Goal: Task Accomplishment & Management: Use online tool/utility

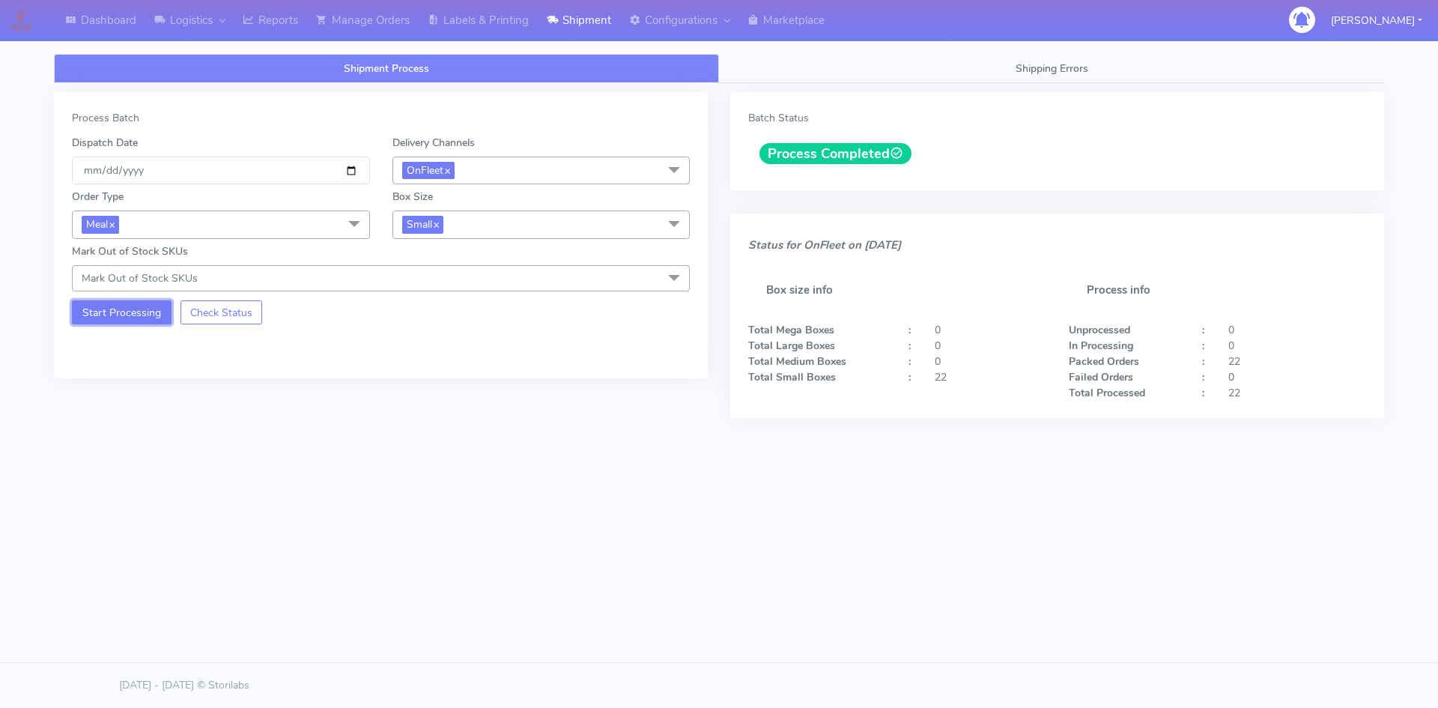
click at [126, 304] on button "Start Processing" at bounding box center [122, 312] width 100 height 24
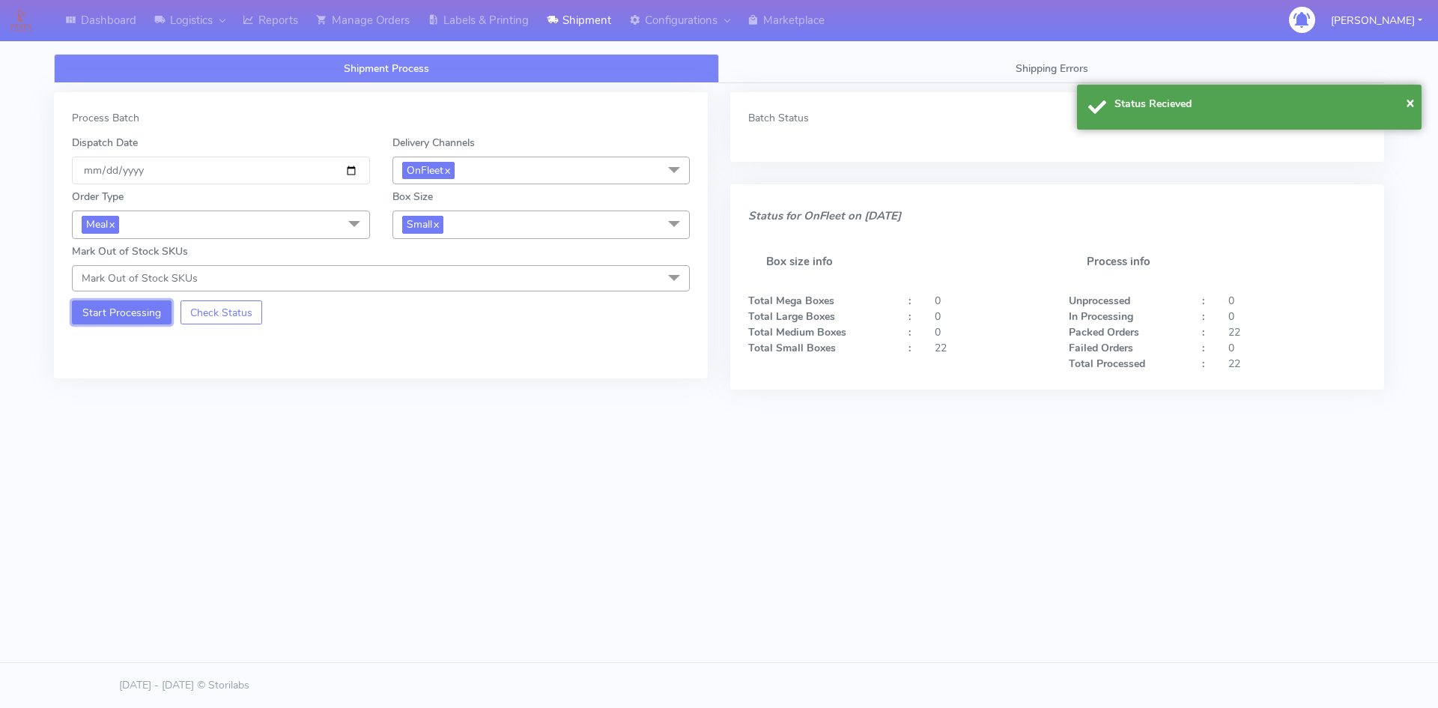
click at [126, 324] on button "Start Processing" at bounding box center [122, 312] width 100 height 24
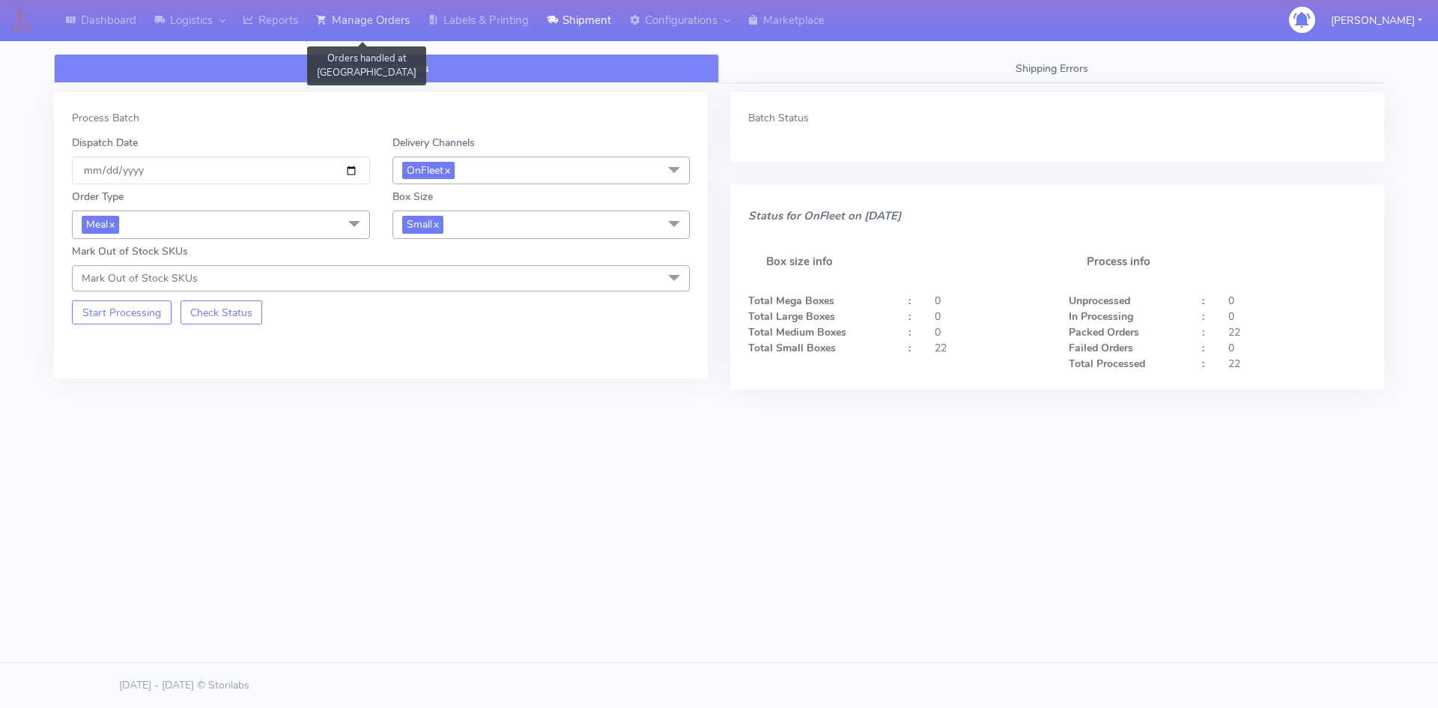
click at [396, 28] on link "Manage Orders" at bounding box center [363, 20] width 112 height 41
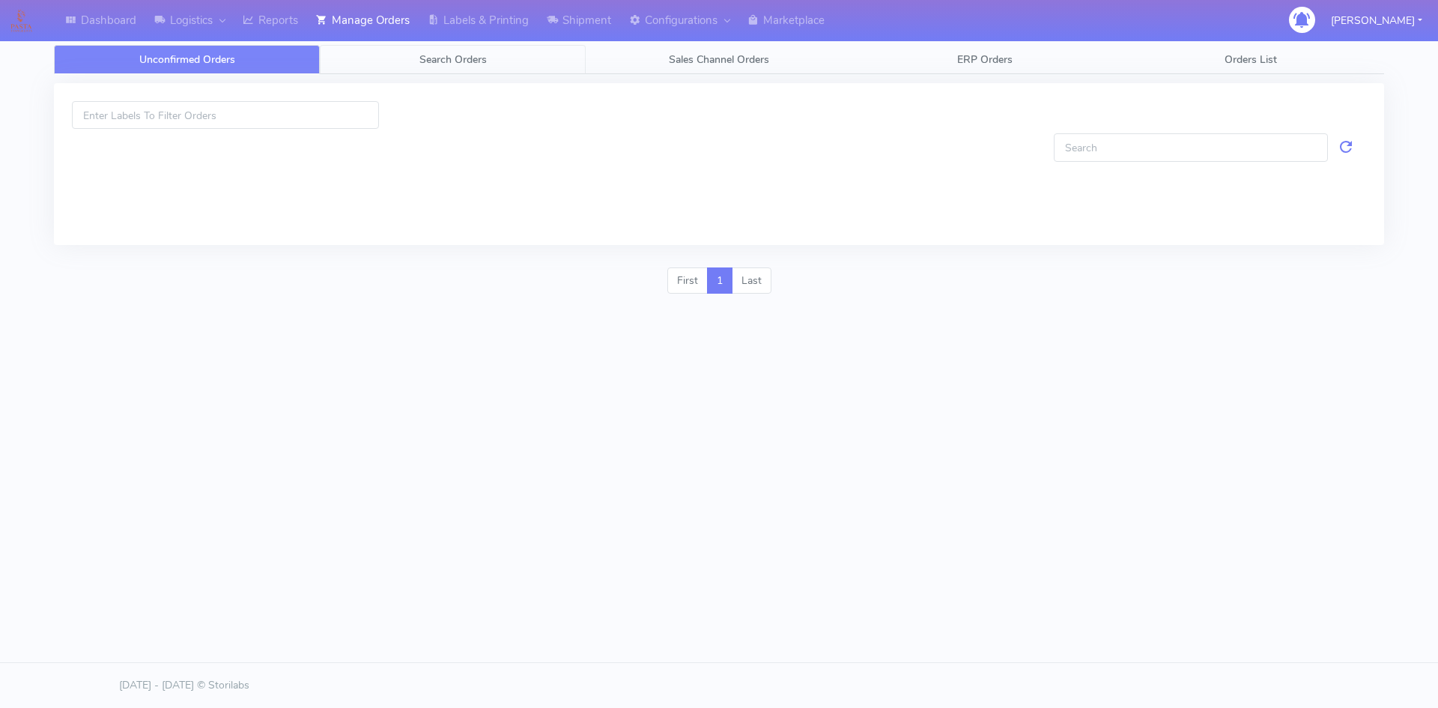
click at [418, 58] on link "Search Orders" at bounding box center [453, 59] width 266 height 29
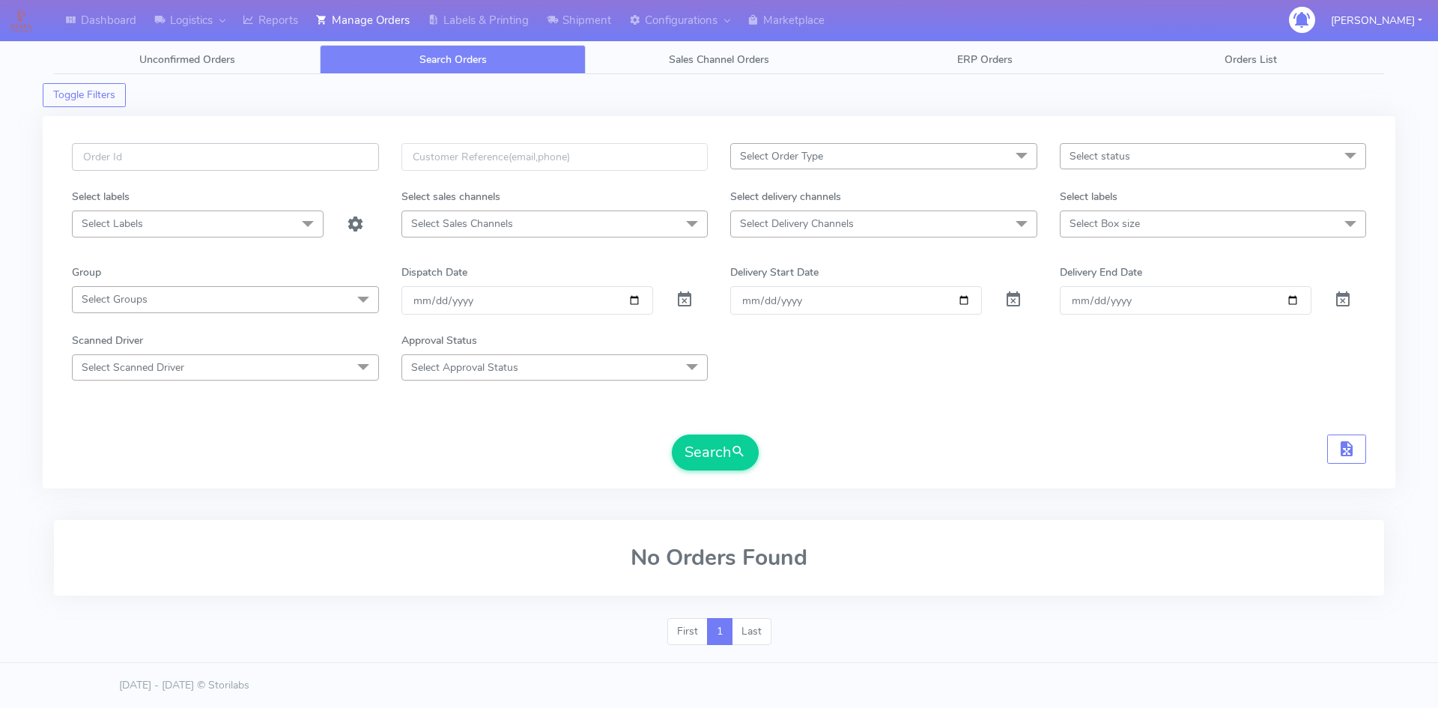
click at [294, 163] on input "text" at bounding box center [225, 157] width 307 height 28
paste input "#1615855_1"
type input "#1615855_1"
click at [687, 299] on span at bounding box center [684, 303] width 18 height 14
click at [714, 455] on button "Search" at bounding box center [715, 452] width 87 height 36
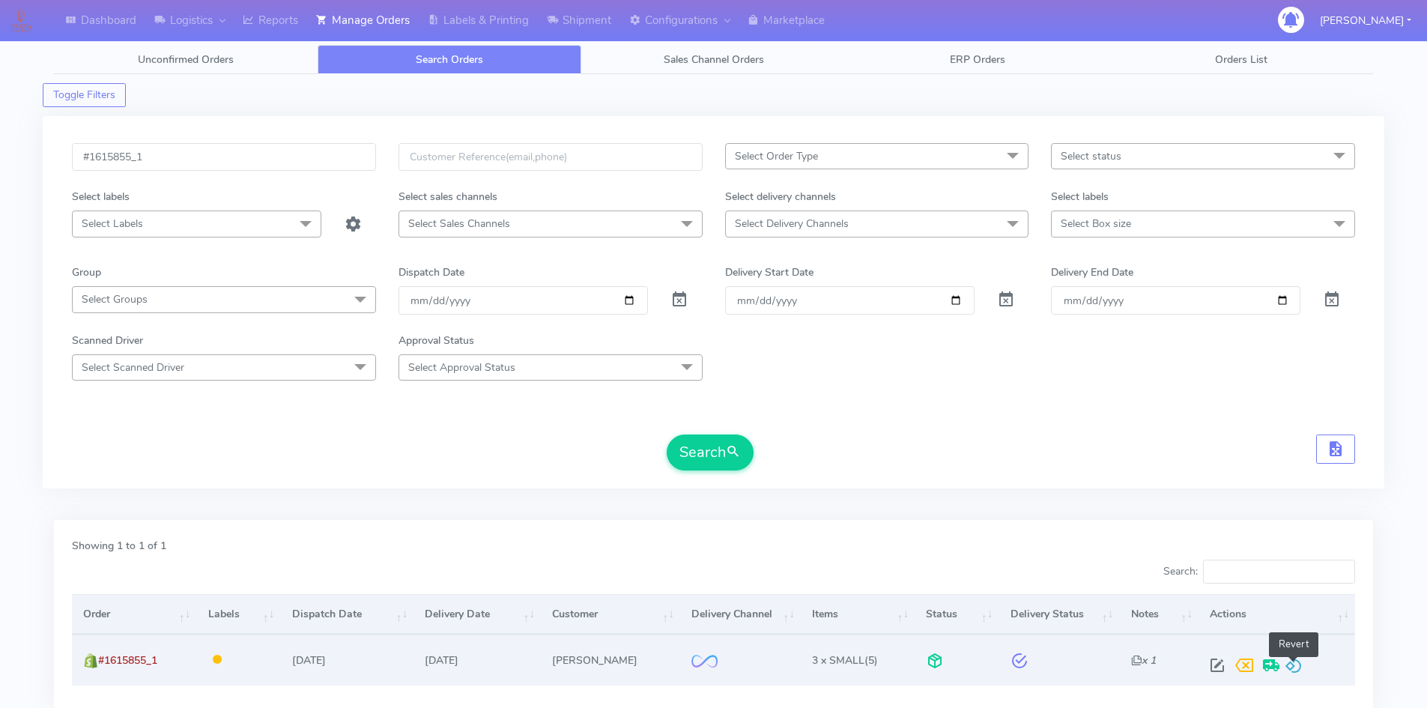
click at [1299, 661] on span at bounding box center [1293, 668] width 18 height 14
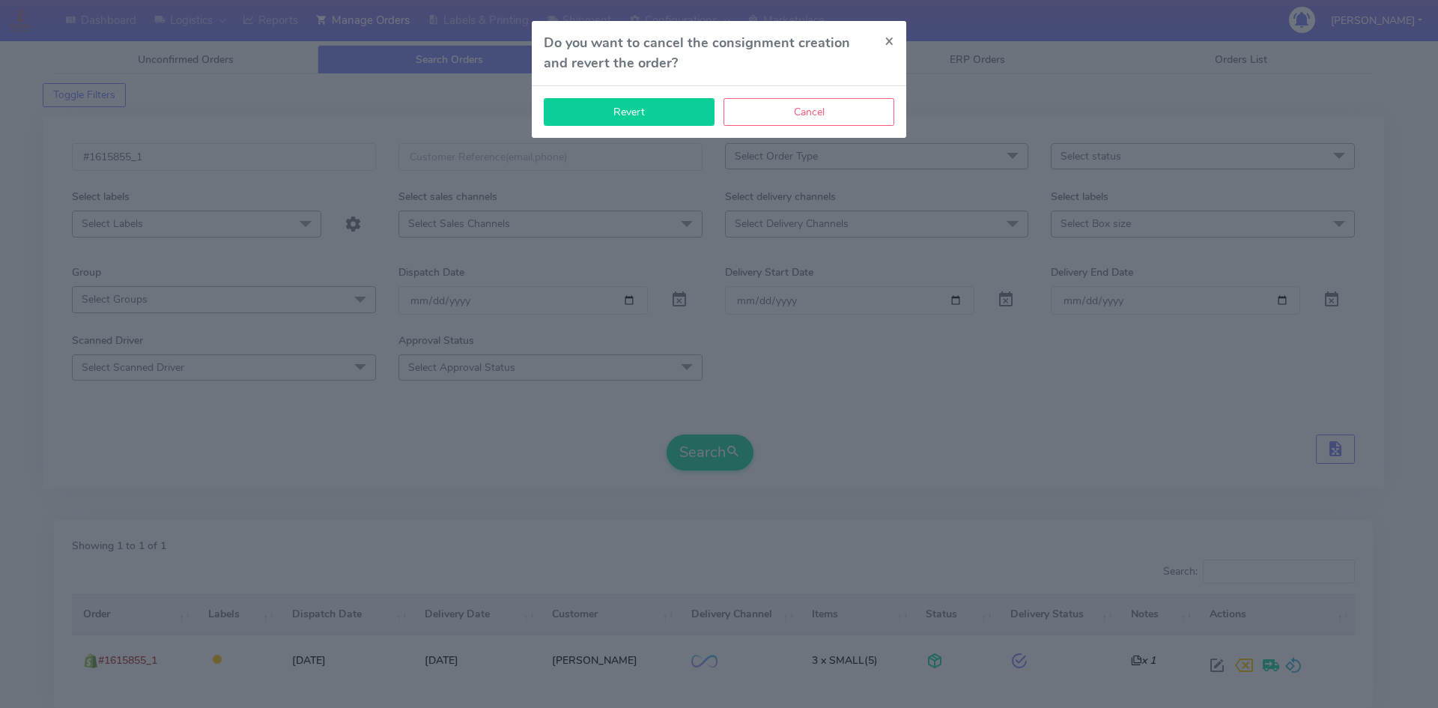
click at [659, 116] on button "Revert" at bounding box center [629, 112] width 171 height 28
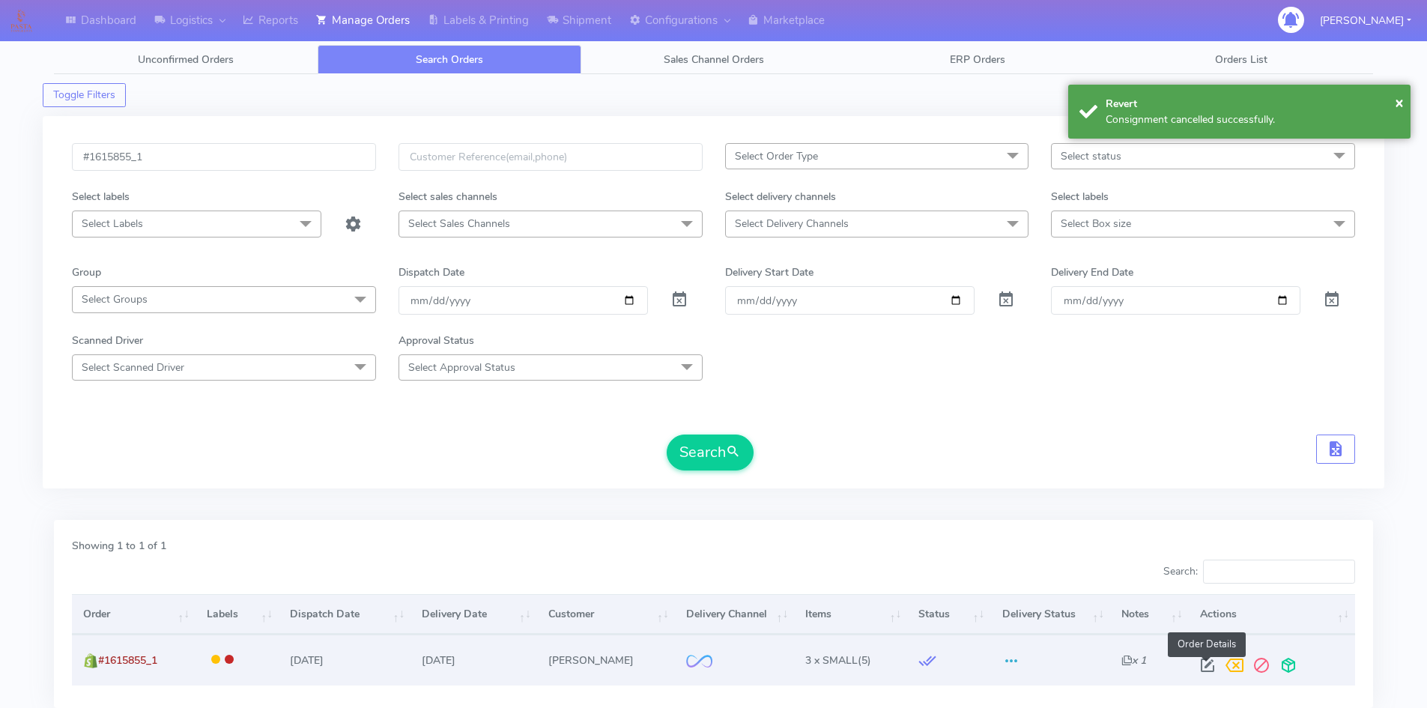
click at [1206, 666] on span at bounding box center [1207, 668] width 27 height 14
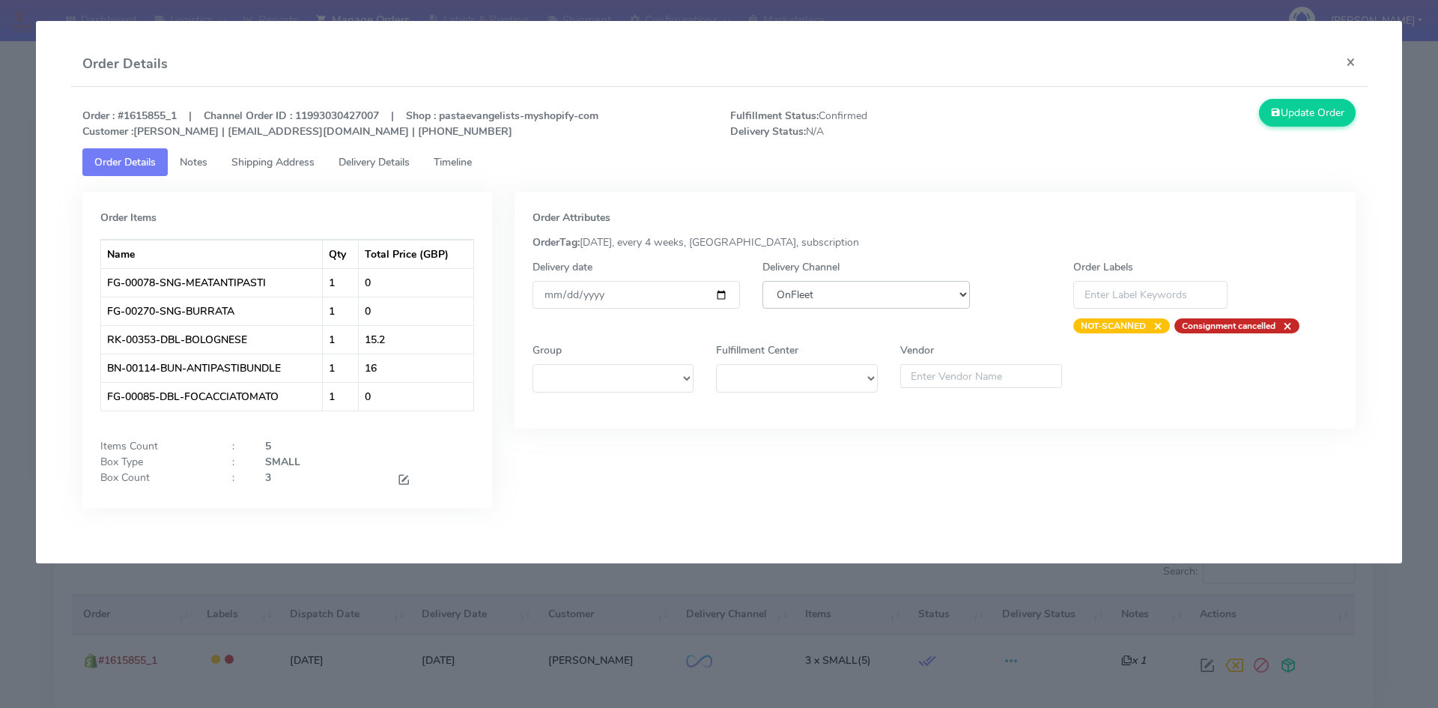
click at [841, 295] on select "DHL OnFleet Royal Mail DPD Yodel MaxOptra Amazon Collection" at bounding box center [865, 295] width 207 height 28
select select "5"
click at [762, 281] on select "DHL OnFleet Royal Mail DPD Yodel MaxOptra Amazon Collection" at bounding box center [865, 295] width 207 height 28
click at [1300, 116] on button "Update Order" at bounding box center [1307, 113] width 97 height 28
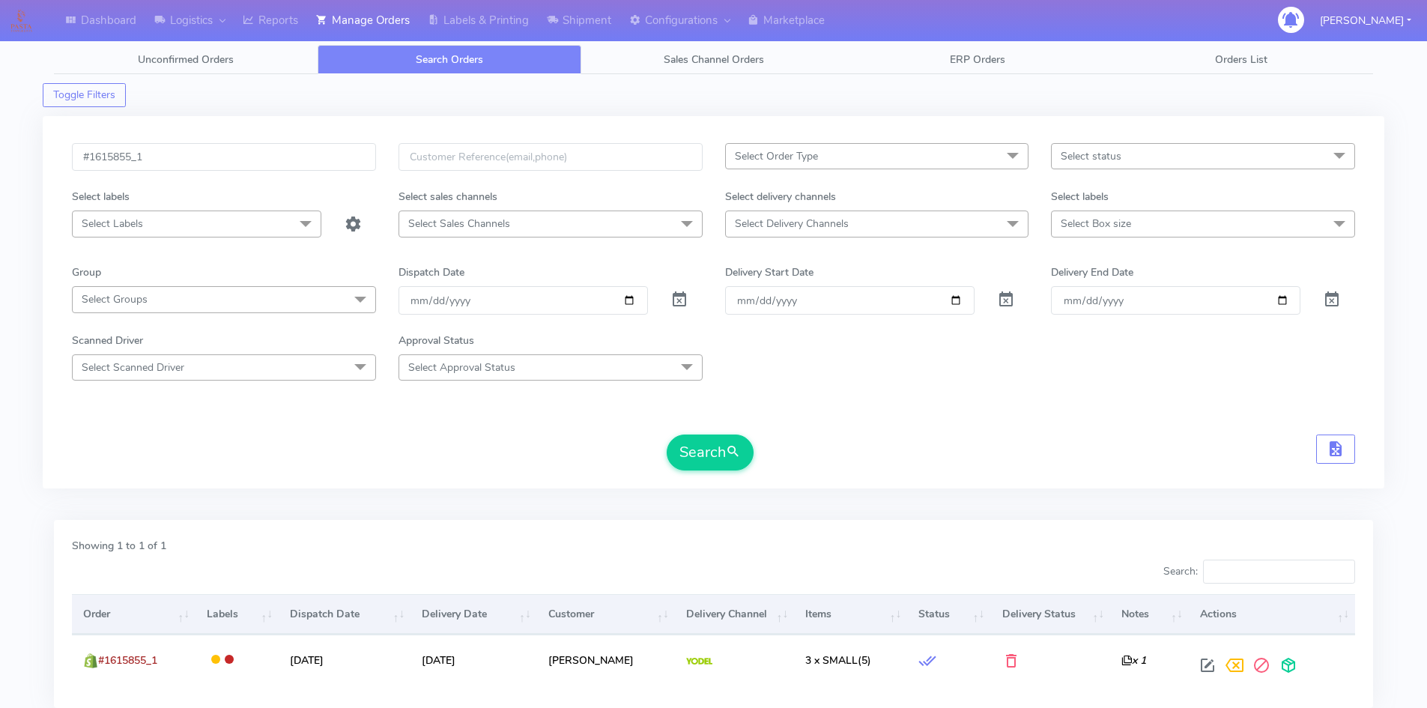
click at [162, 140] on div "#1615855_1 Select Order Type Select All MEALS ATAVI One Off Pasta Club Gift Kit…" at bounding box center [713, 302] width 1341 height 372
click at [157, 162] on input "#1615855_1" at bounding box center [224, 157] width 304 height 28
paste input "30"
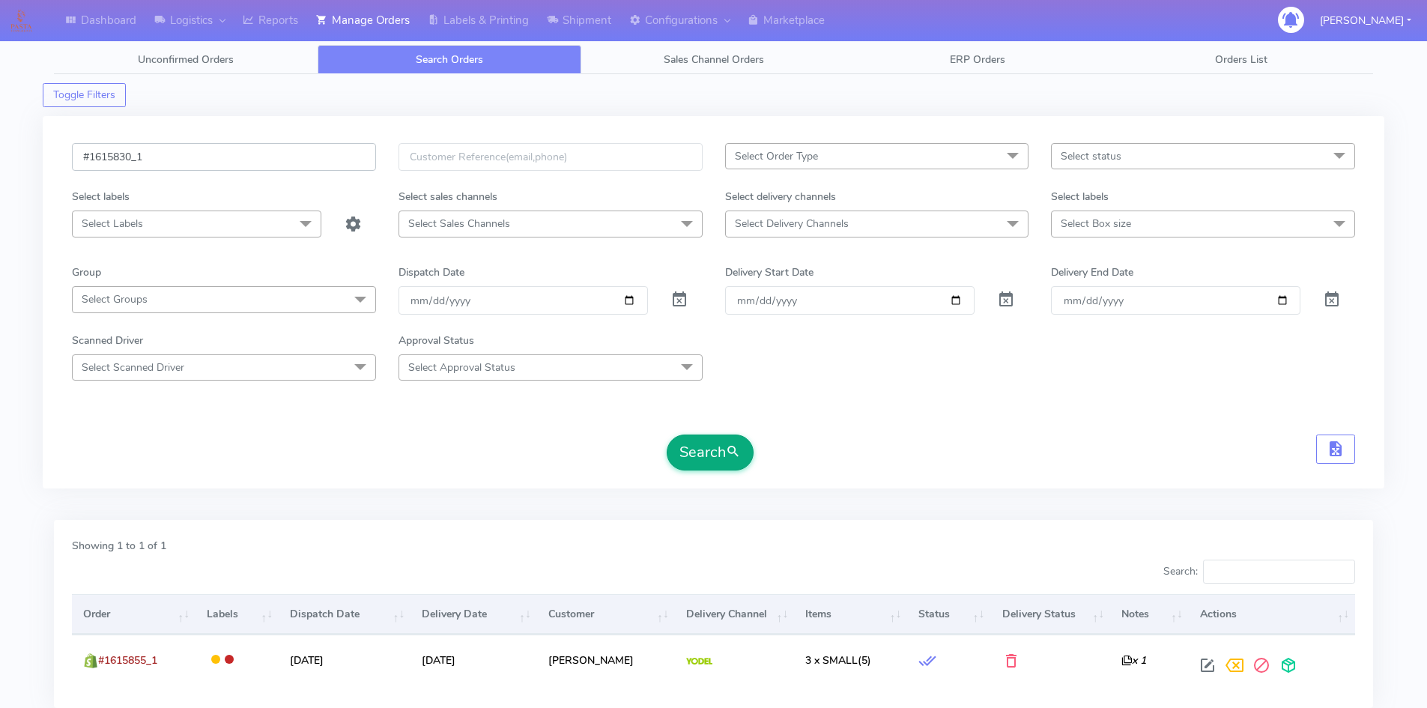
type input "#1615830_1"
click at [727, 462] on button "Search" at bounding box center [709, 452] width 87 height 36
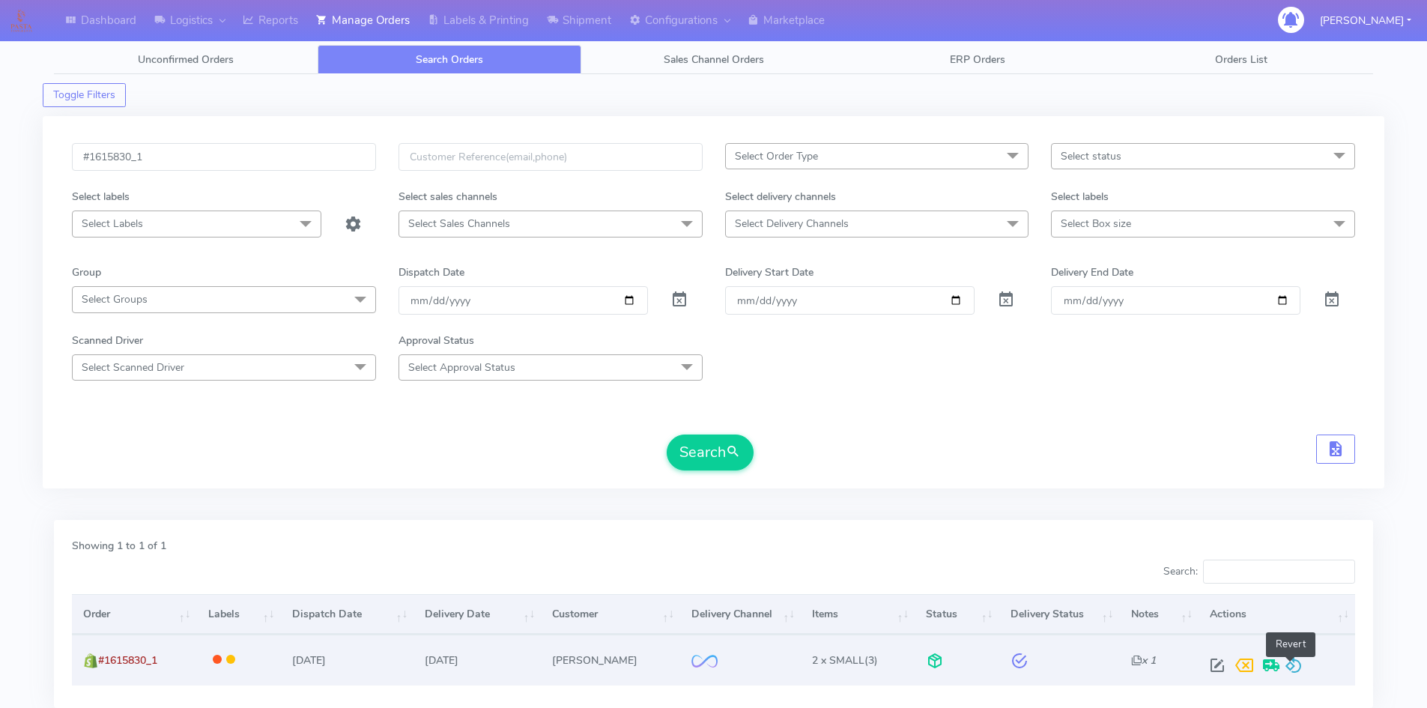
click at [1296, 665] on span at bounding box center [1293, 668] width 18 height 14
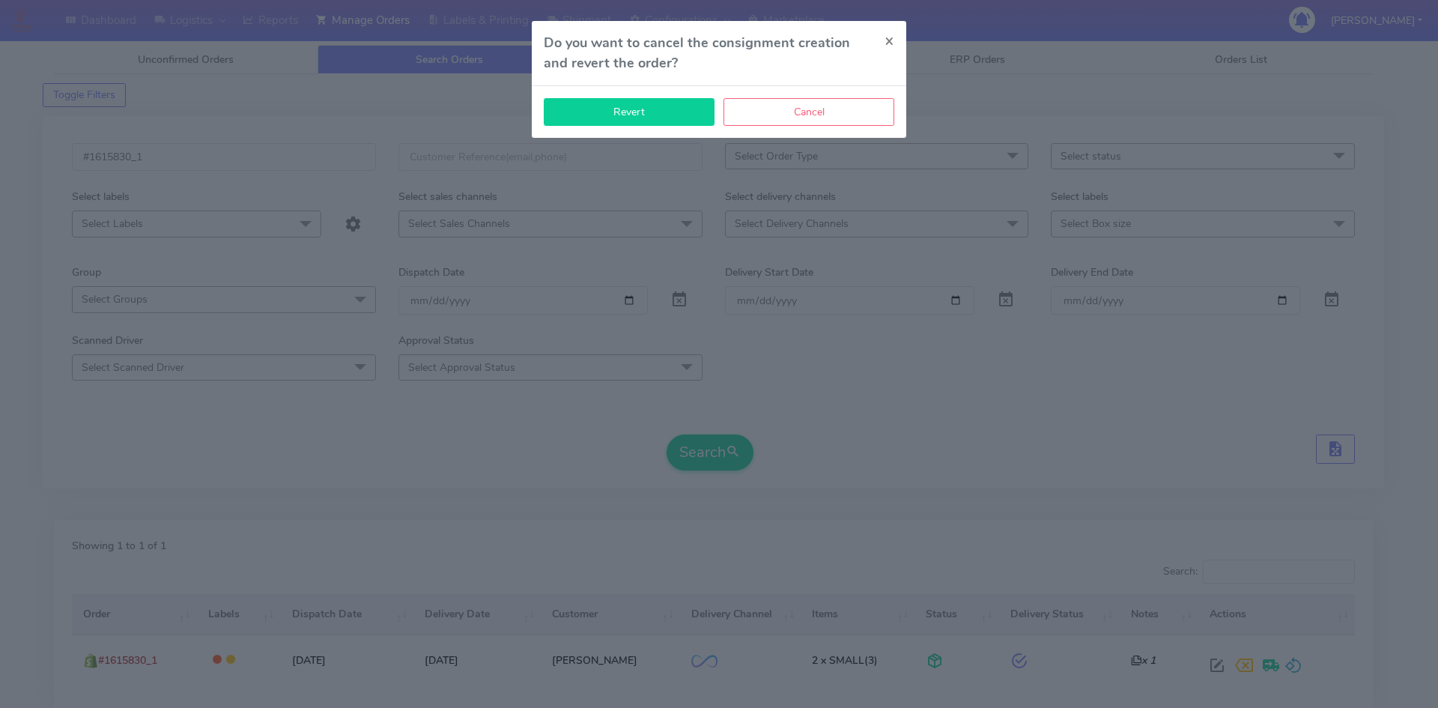
click at [657, 124] on button "Revert" at bounding box center [629, 112] width 171 height 28
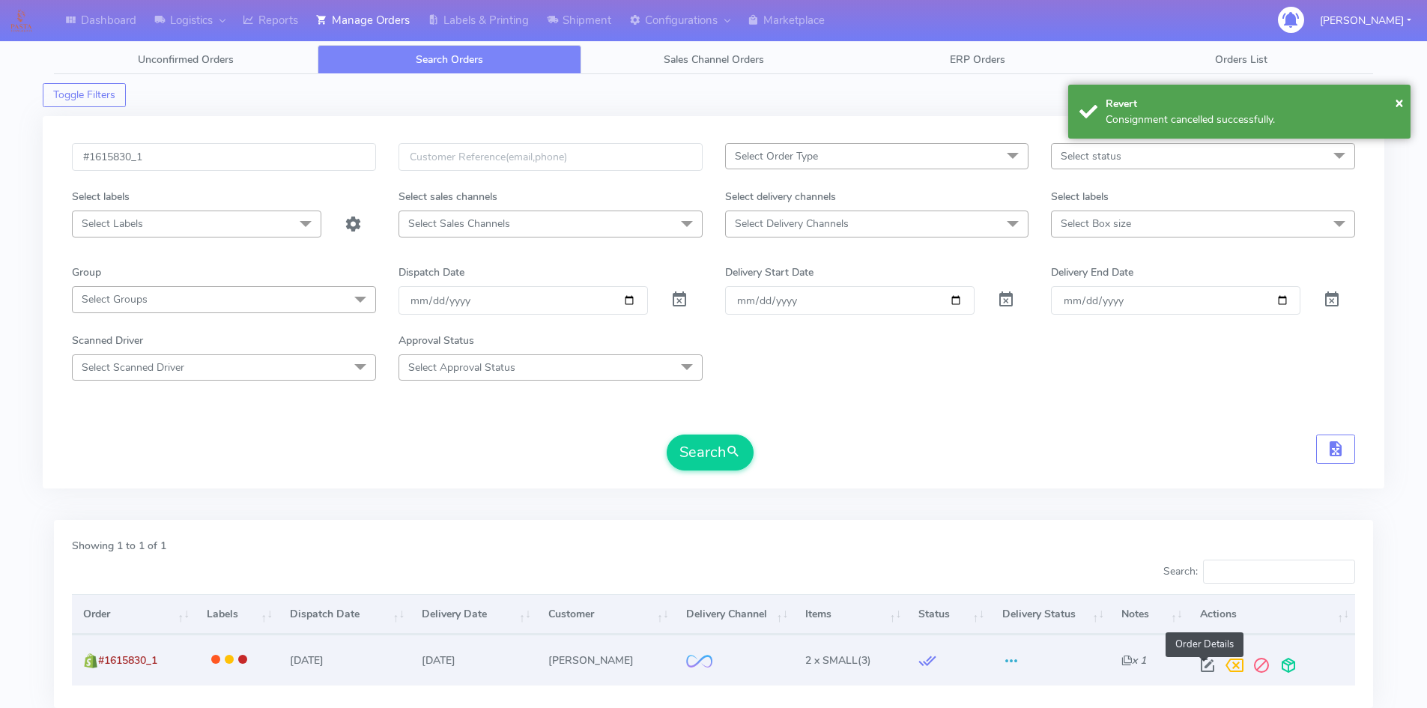
click at [1198, 661] on span at bounding box center [1207, 668] width 27 height 14
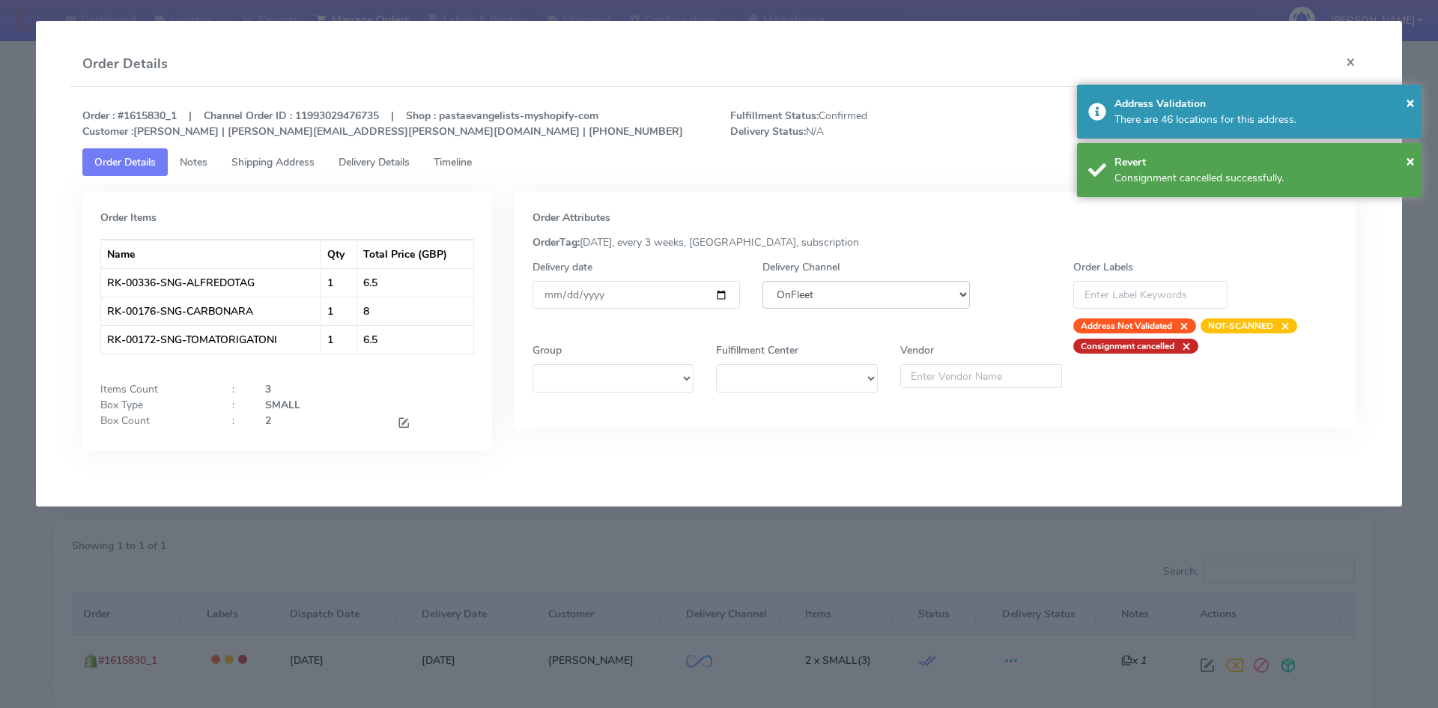
click at [878, 303] on select "DHL OnFleet Royal Mail DPD Yodel MaxOptra Amazon Collection" at bounding box center [865, 295] width 207 height 28
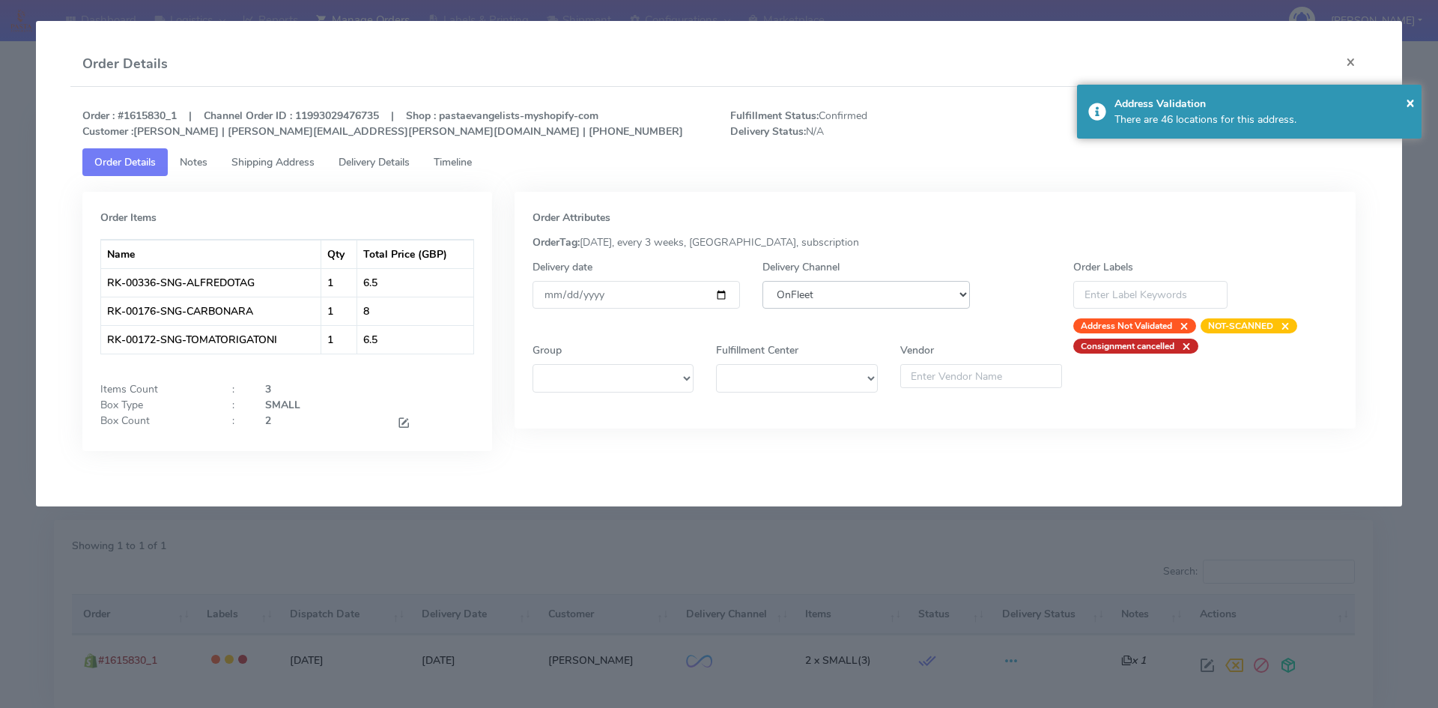
select select "5"
click at [762, 281] on select "DHL OnFleet Royal Mail DPD Yodel MaxOptra Amazon Collection" at bounding box center [865, 295] width 207 height 28
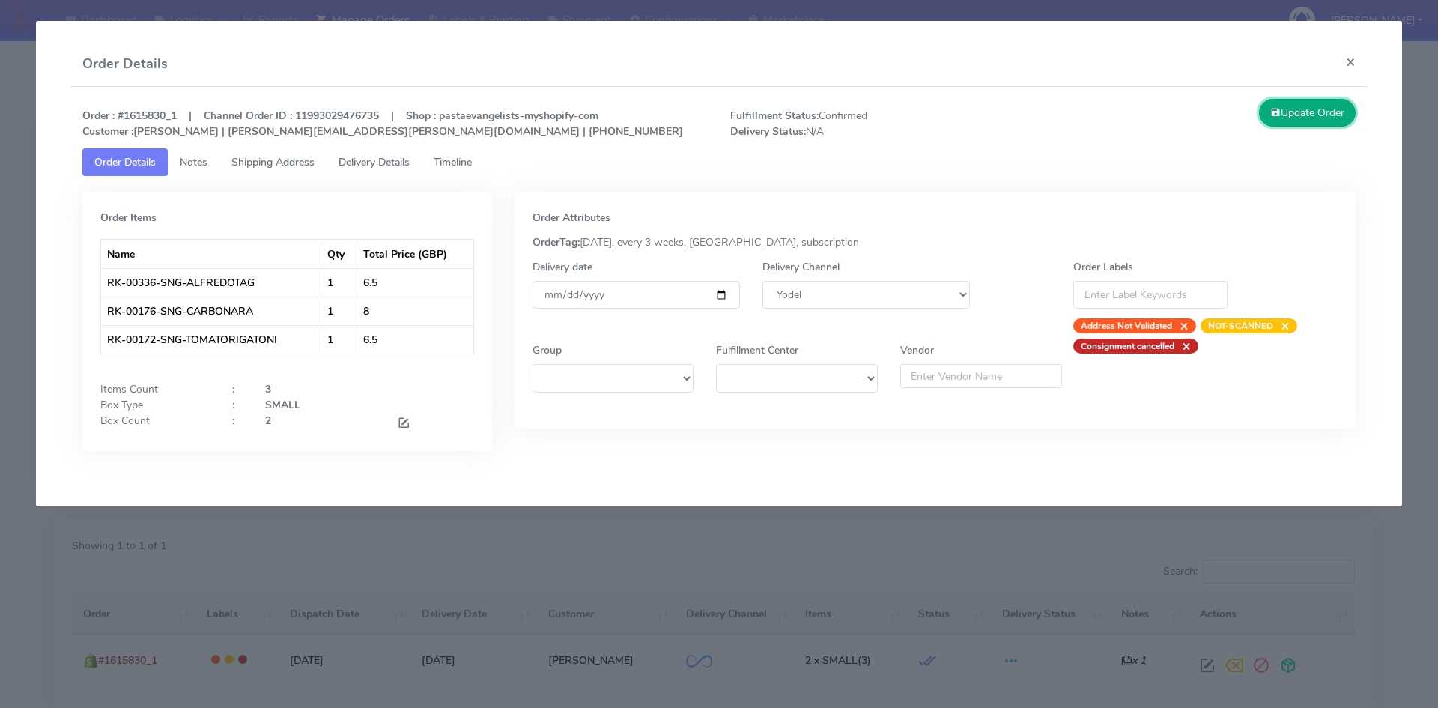
click at [1299, 123] on button "Update Order" at bounding box center [1307, 113] width 97 height 28
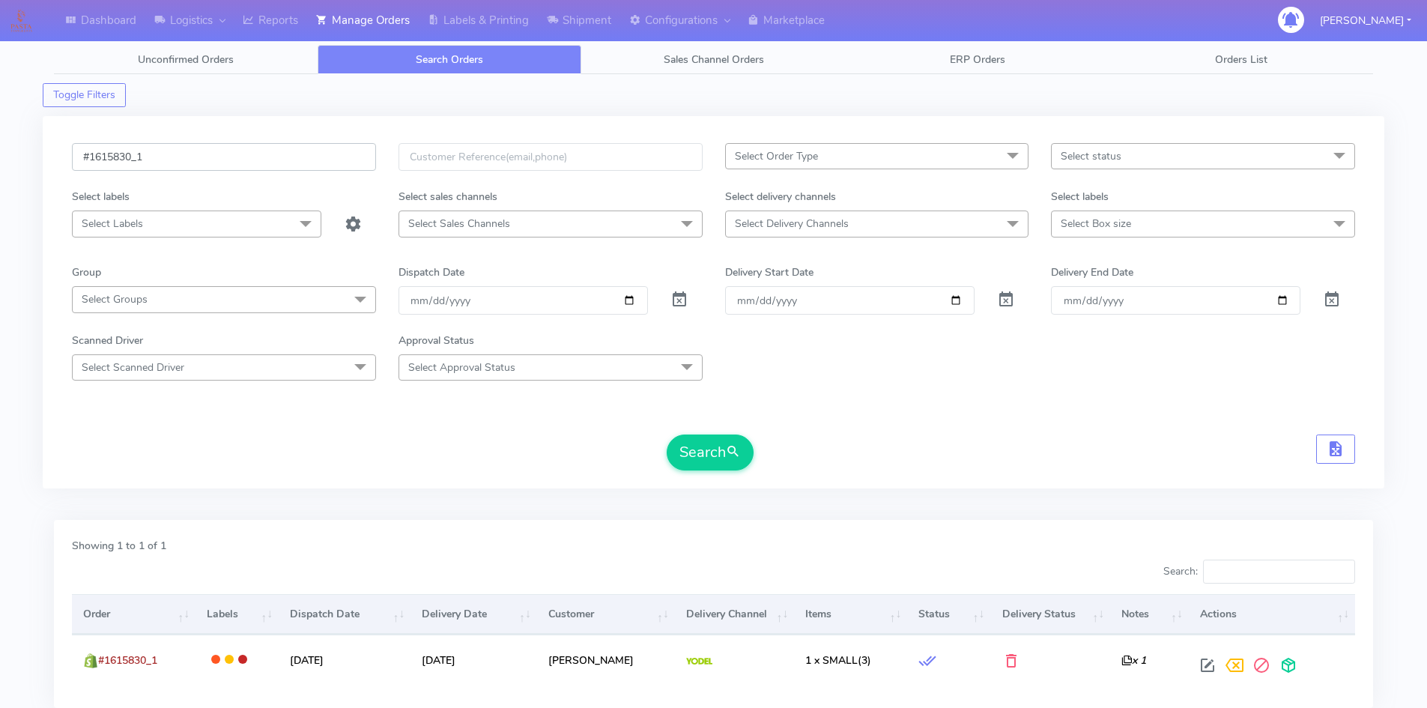
click at [204, 166] on input "#1615830_1" at bounding box center [224, 157] width 304 height 28
paste input "936"
type input "#1615936_1"
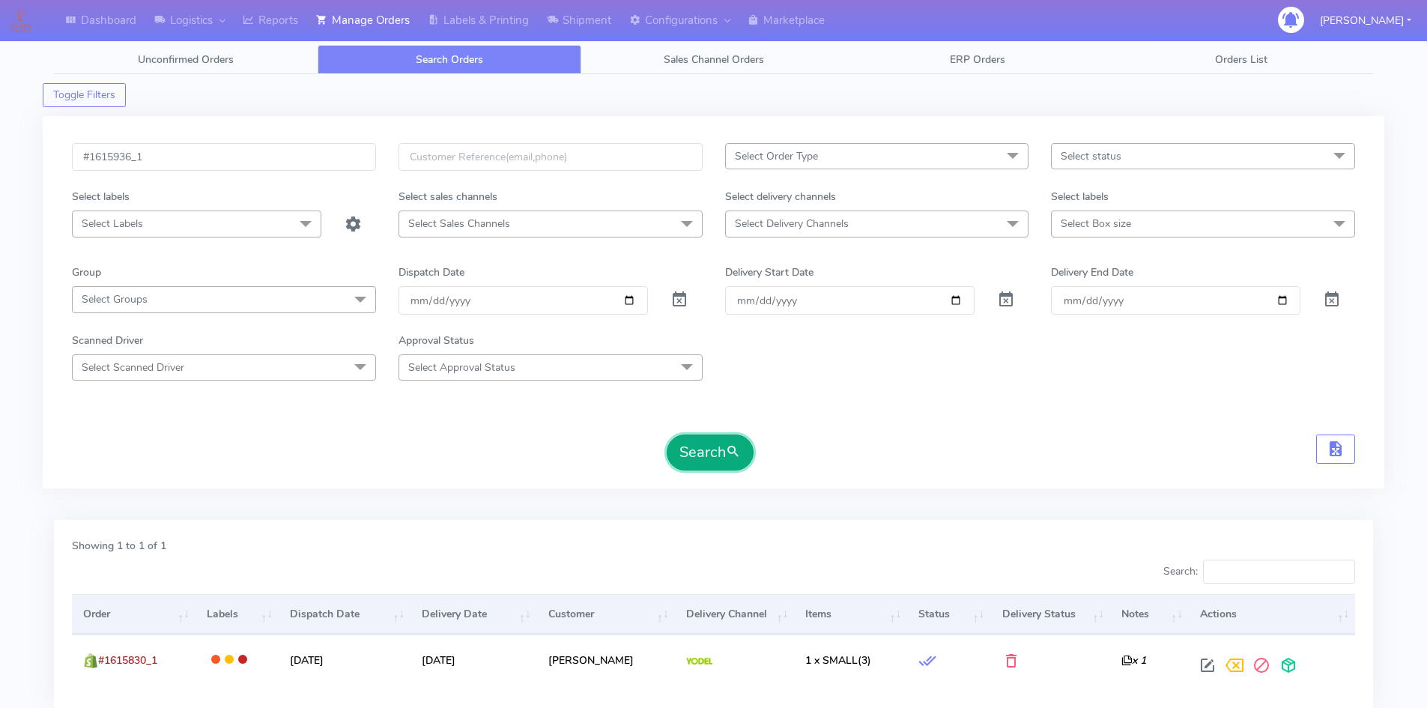
click at [708, 446] on button "Search" at bounding box center [709, 452] width 87 height 36
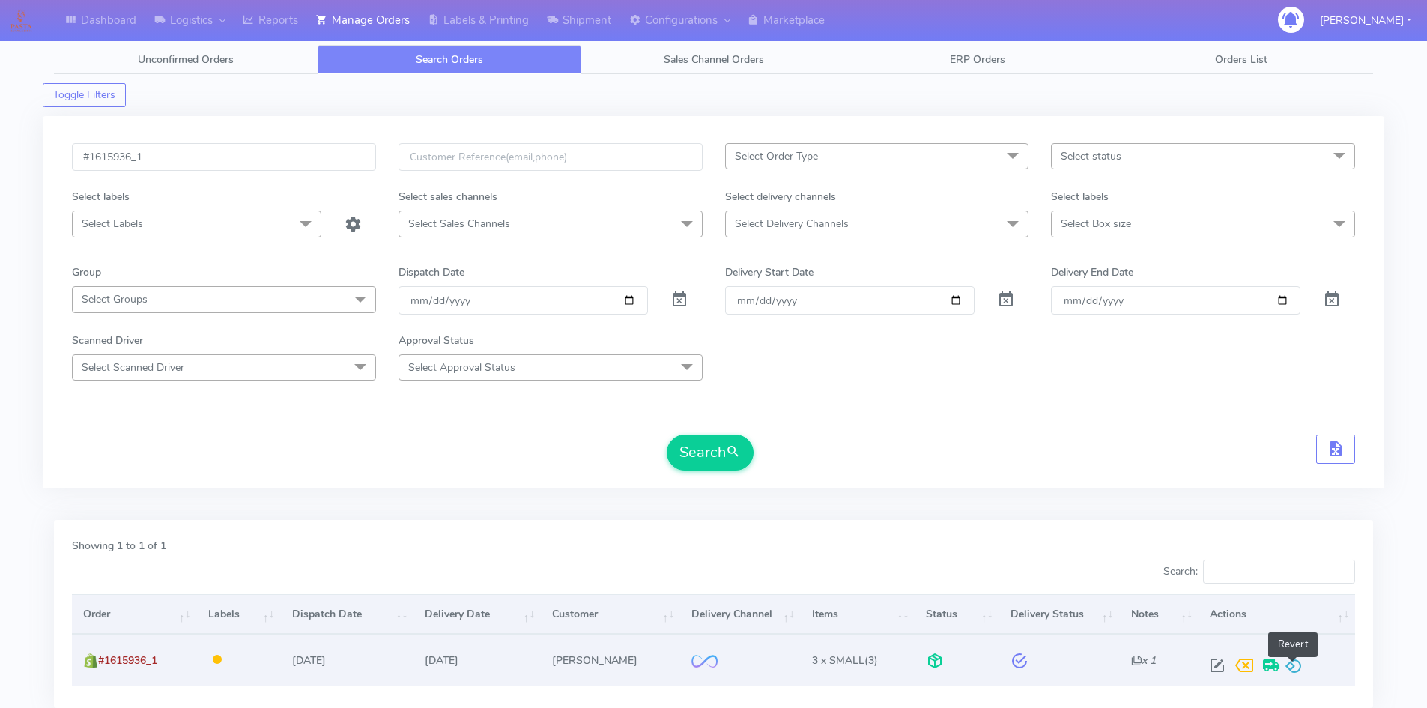
click at [1297, 662] on span at bounding box center [1293, 668] width 18 height 14
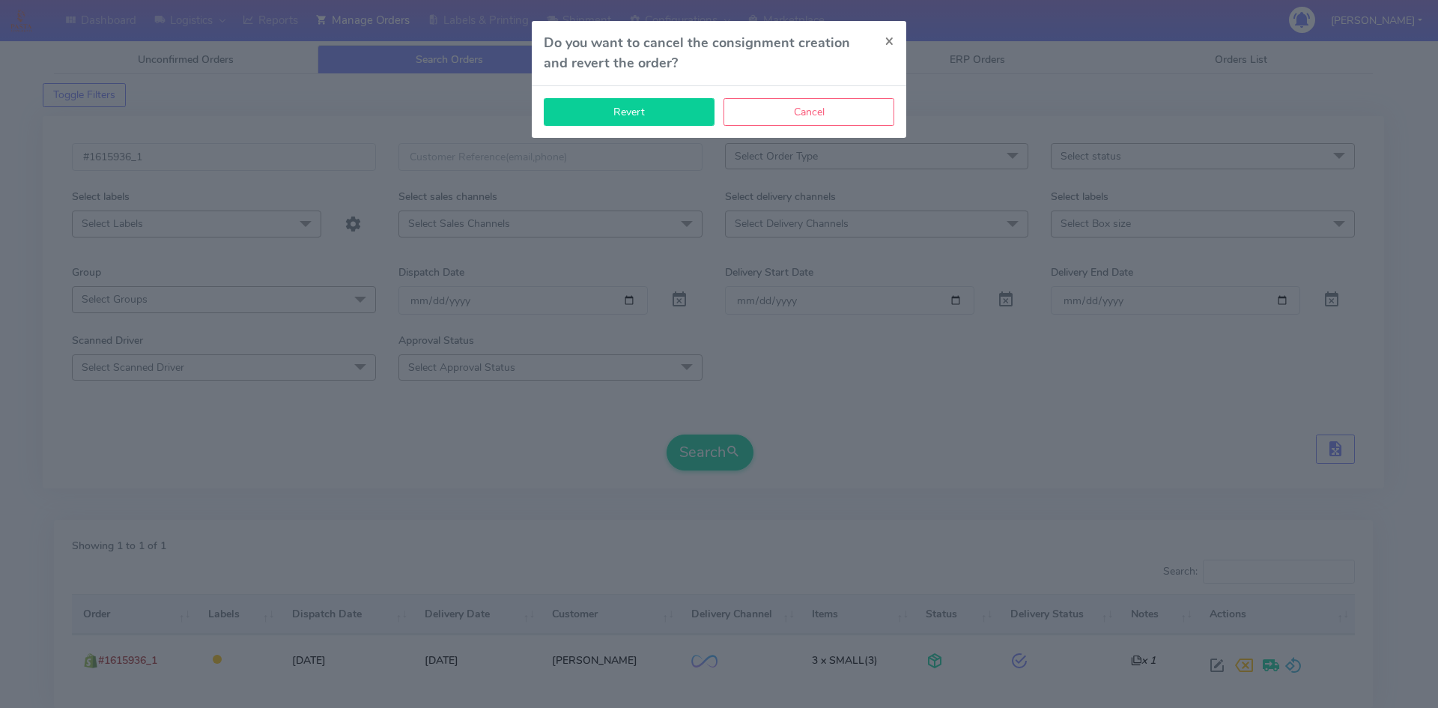
click at [631, 117] on button "Revert" at bounding box center [629, 112] width 171 height 28
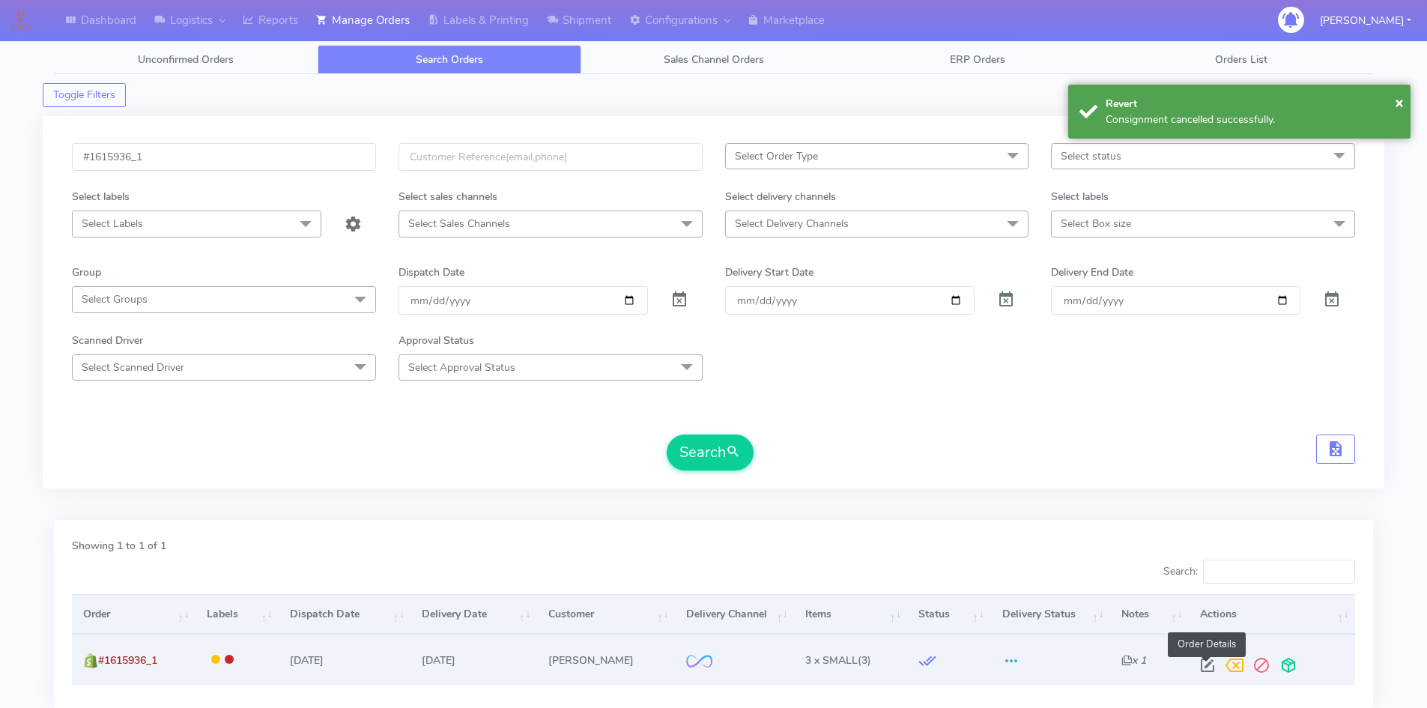
click at [1203, 662] on span at bounding box center [1207, 668] width 27 height 14
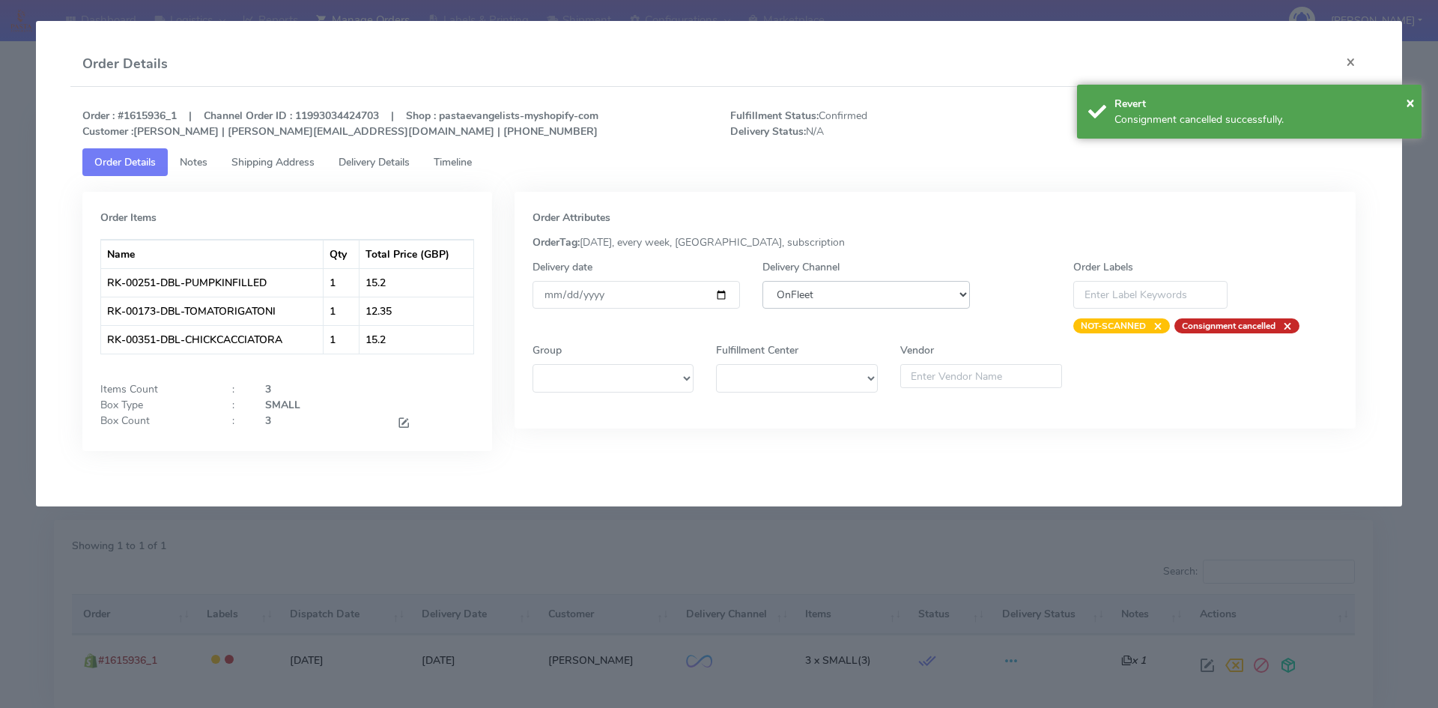
click at [877, 295] on select "DHL OnFleet Royal Mail DPD Yodel MaxOptra Amazon Collection" at bounding box center [865, 295] width 207 height 28
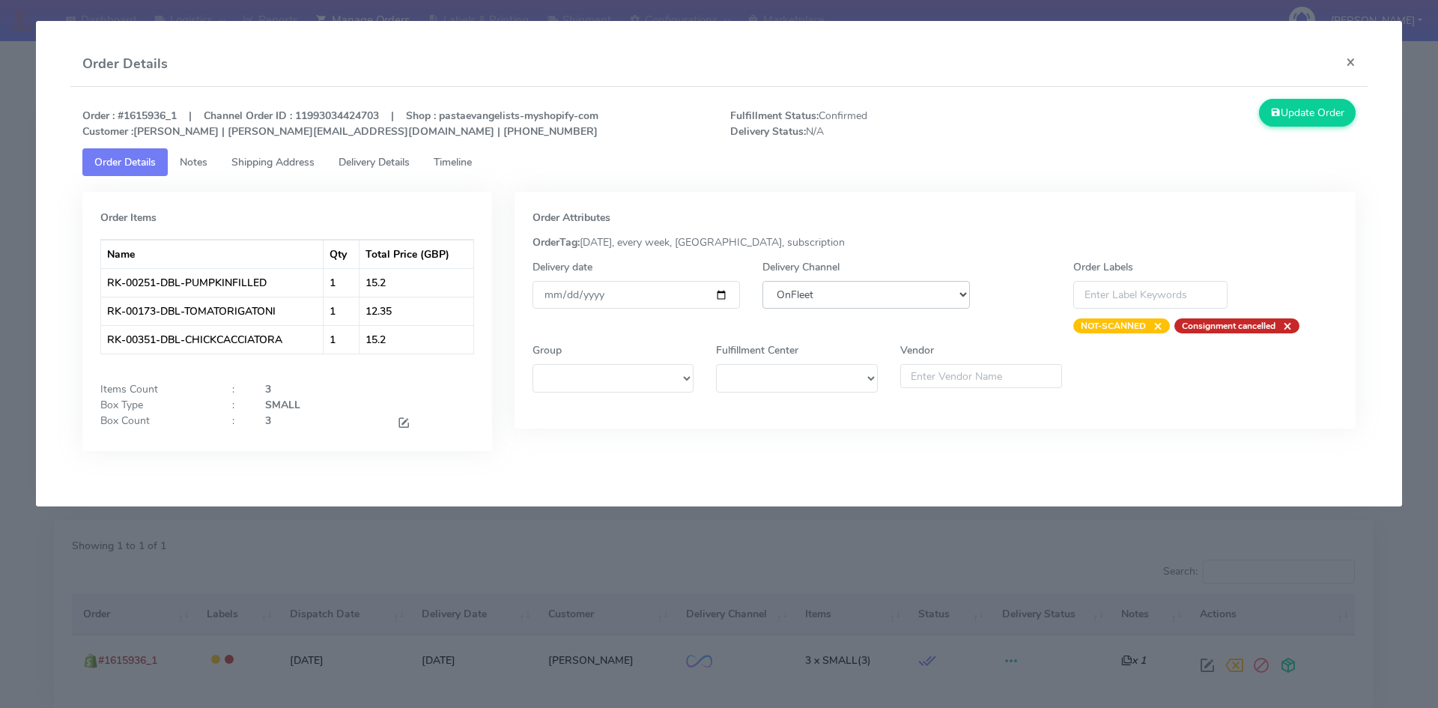
select select "5"
click at [762, 281] on select "DHL OnFleet Royal Mail DPD Yodel MaxOptra Amazon Collection" at bounding box center [865, 295] width 207 height 28
click at [1297, 123] on button "Update Order" at bounding box center [1307, 113] width 97 height 28
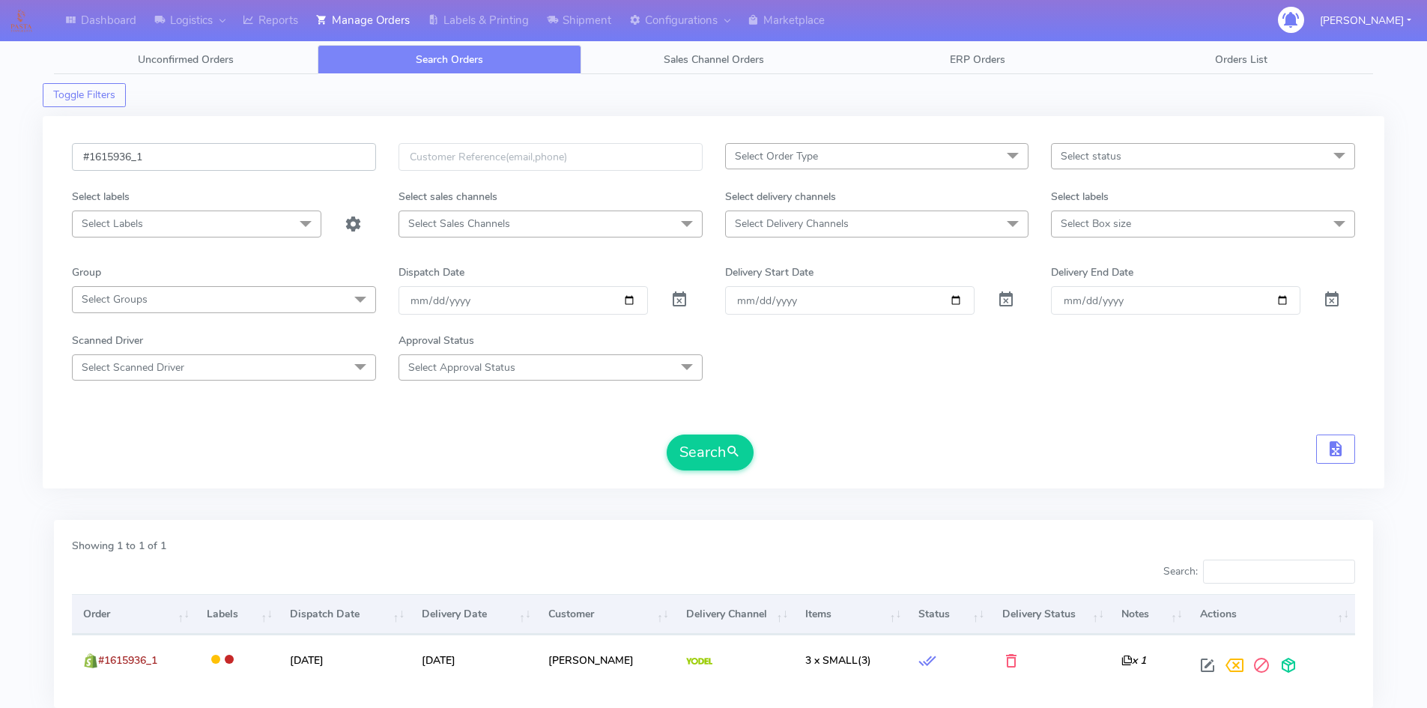
click at [218, 157] on input "#1615936_1" at bounding box center [224, 157] width 304 height 28
paste input "869"
type input "#1615869_1"
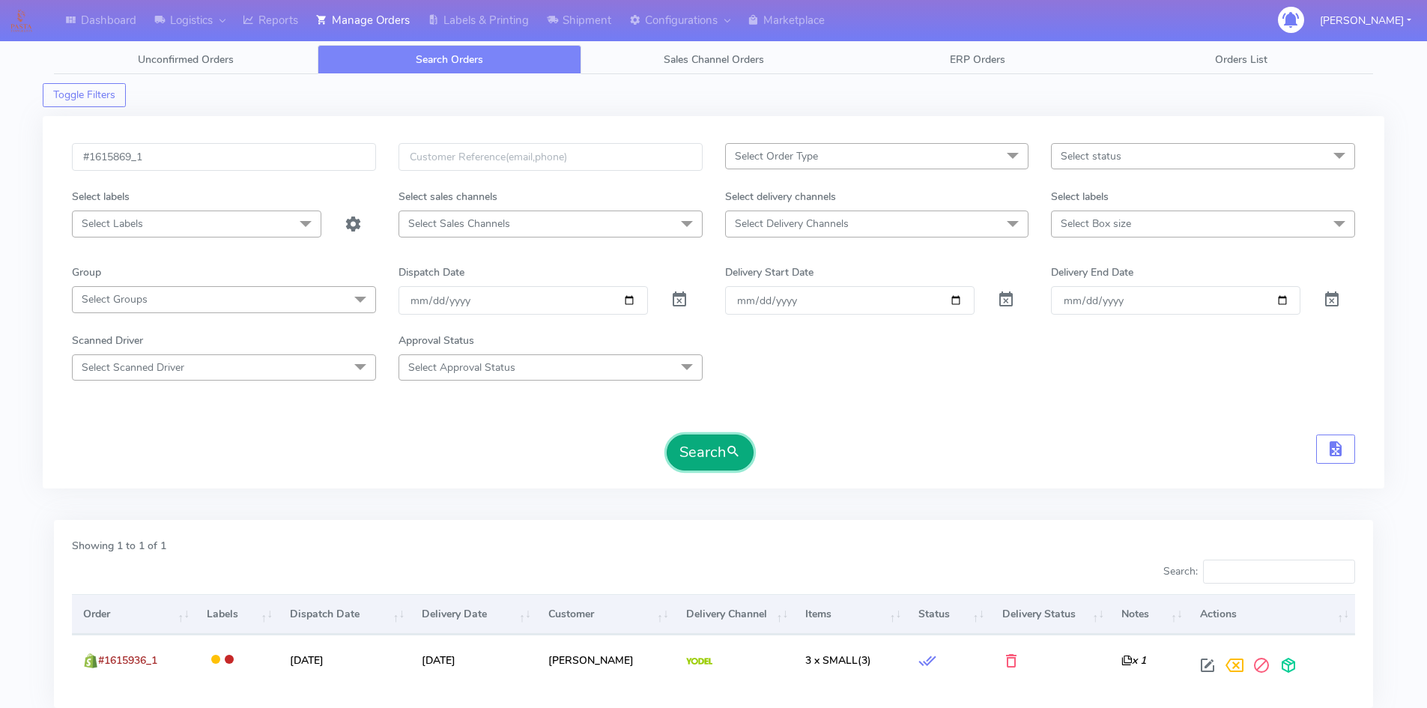
click at [696, 448] on button "Search" at bounding box center [709, 452] width 87 height 36
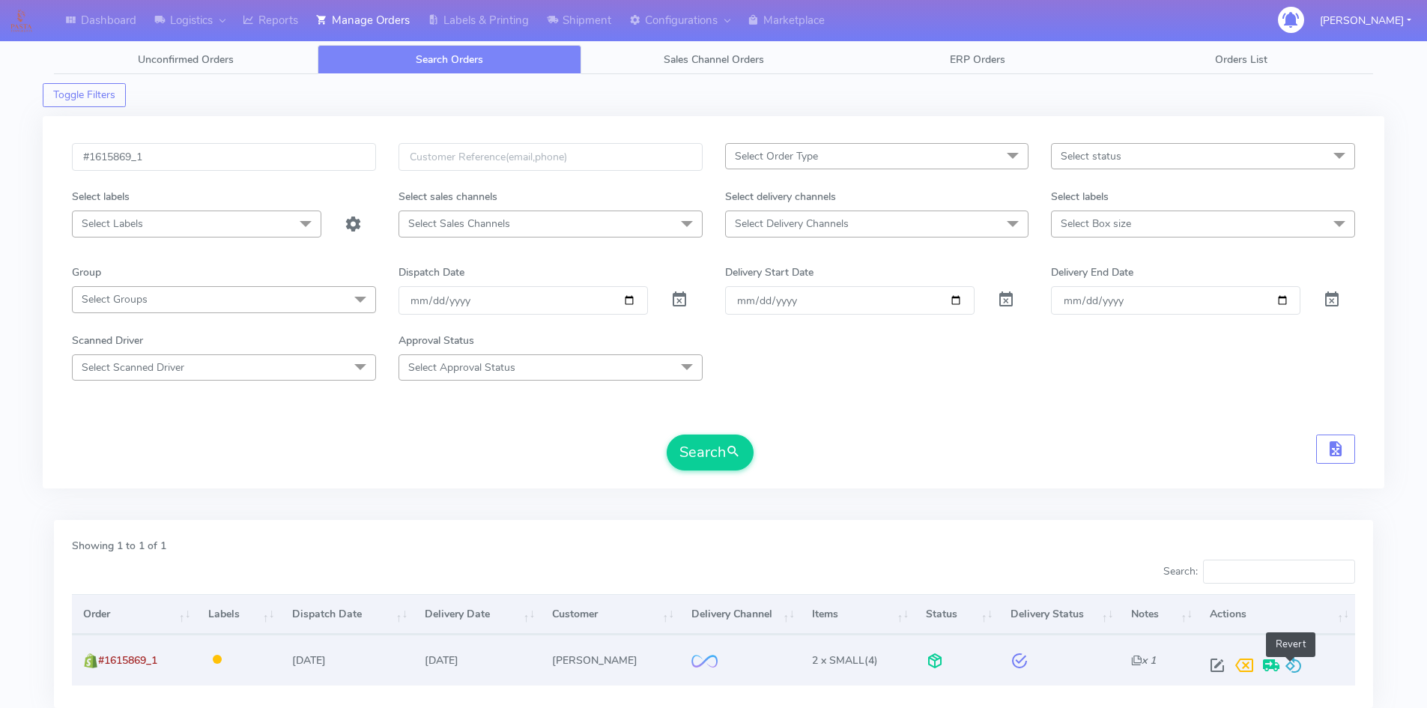
click at [1294, 671] on span at bounding box center [1293, 668] width 18 height 14
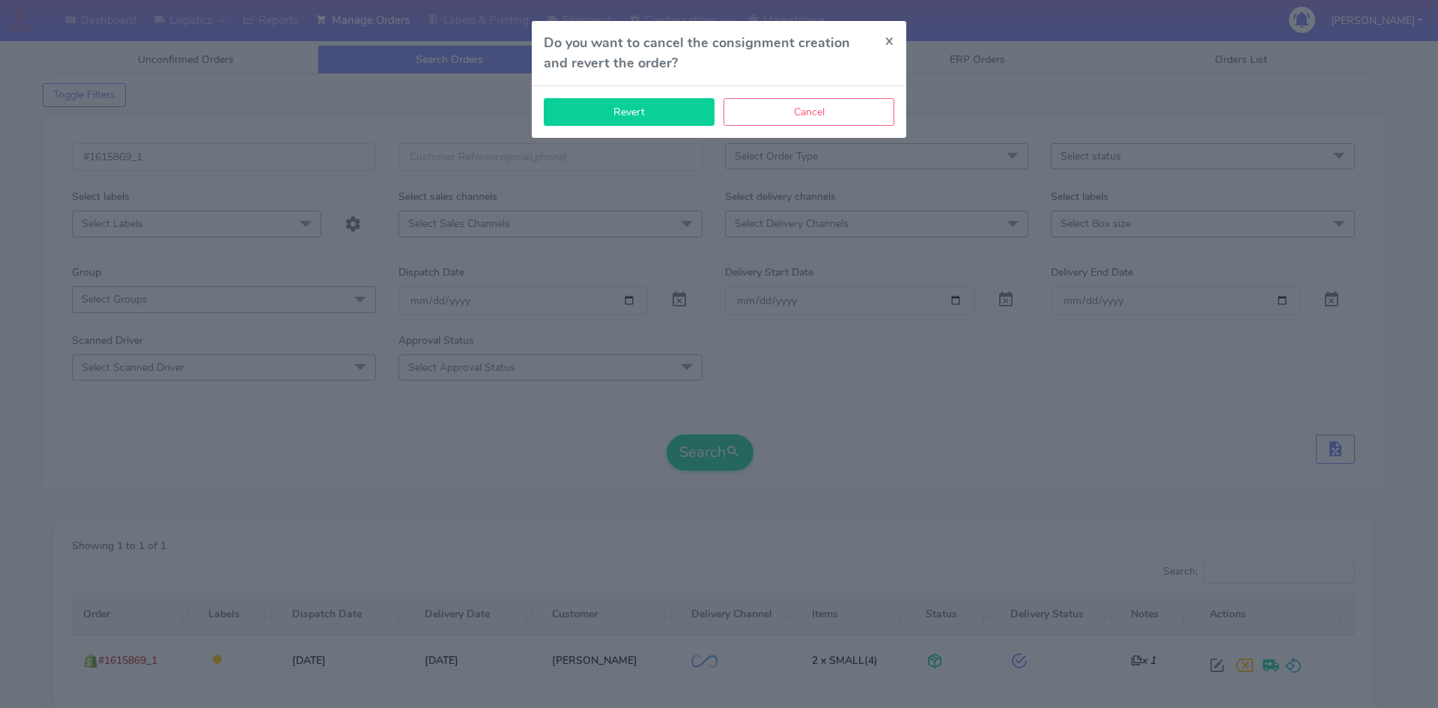
click at [661, 115] on button "Revert" at bounding box center [629, 112] width 171 height 28
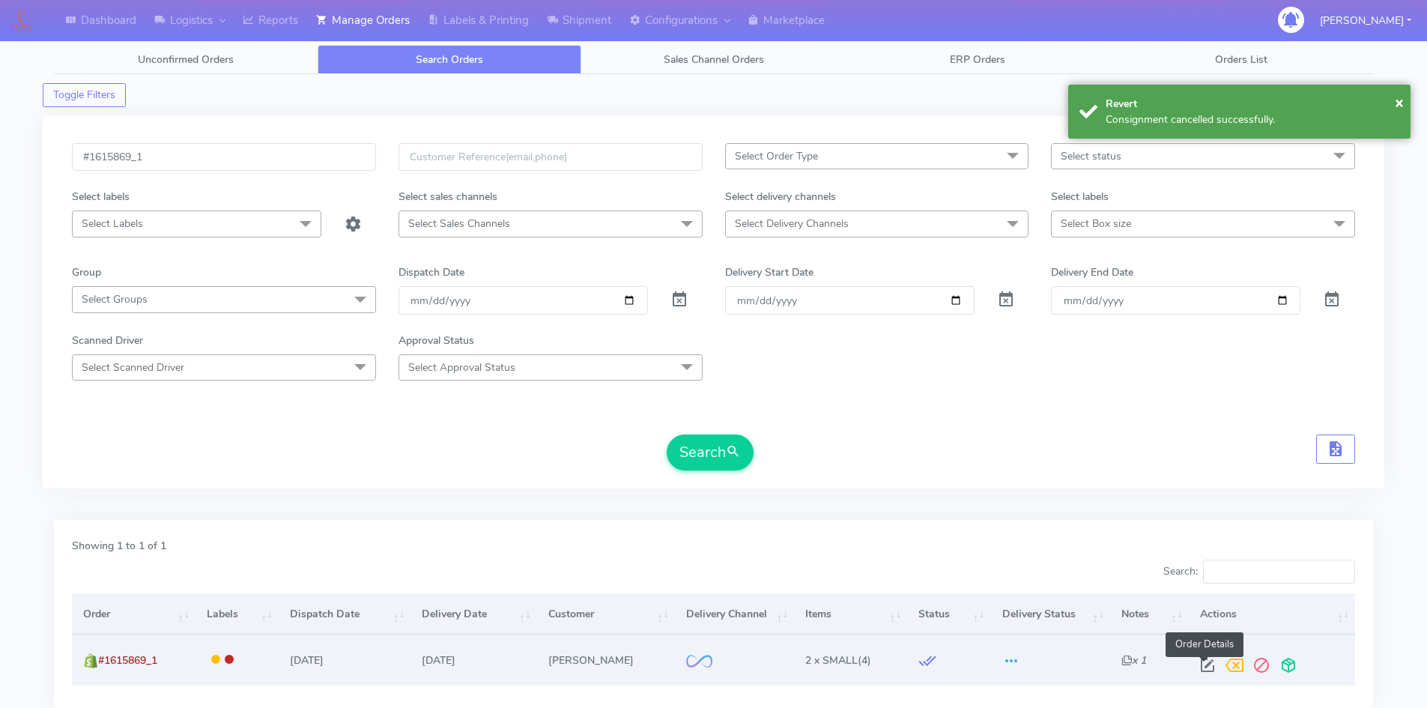
click at [1206, 666] on span at bounding box center [1207, 668] width 27 height 14
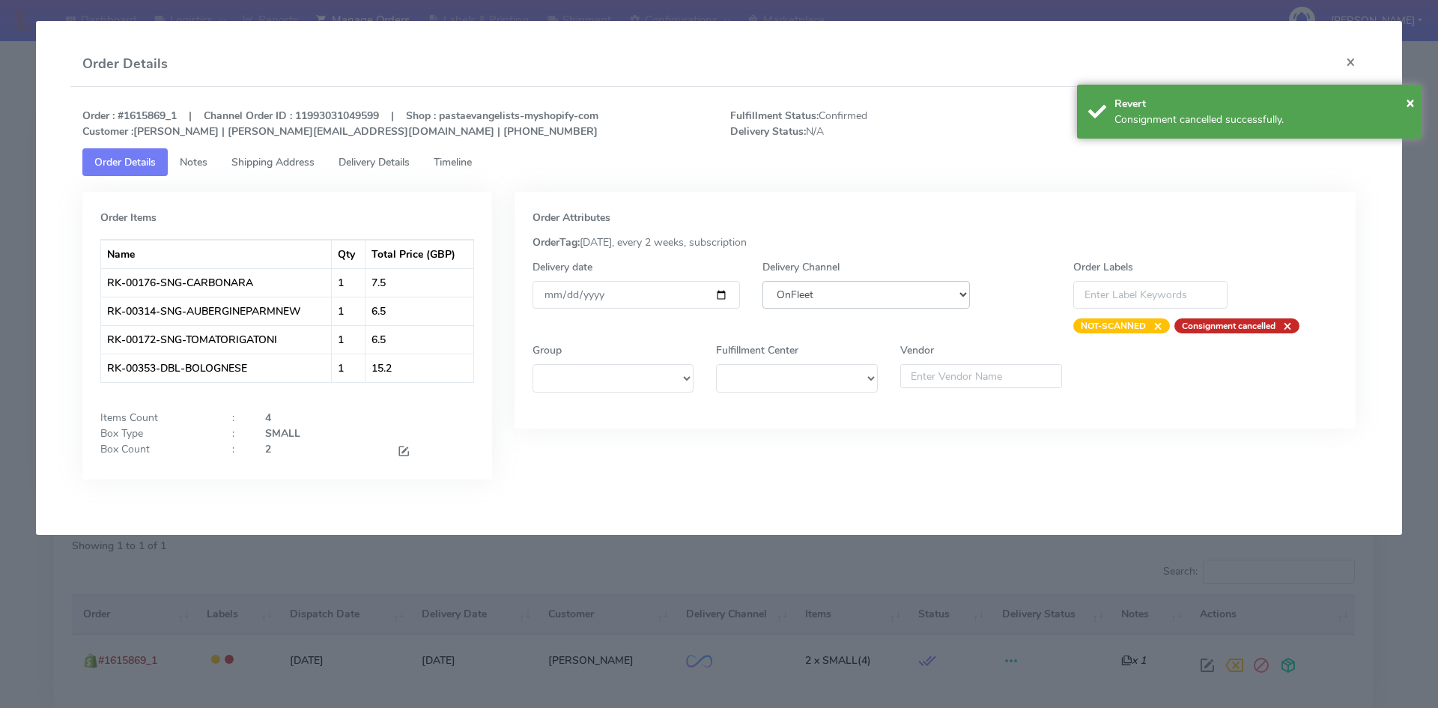
click at [944, 294] on select "DHL OnFleet Royal Mail DPD Yodel MaxOptra Amazon Collection" at bounding box center [865, 295] width 207 height 28
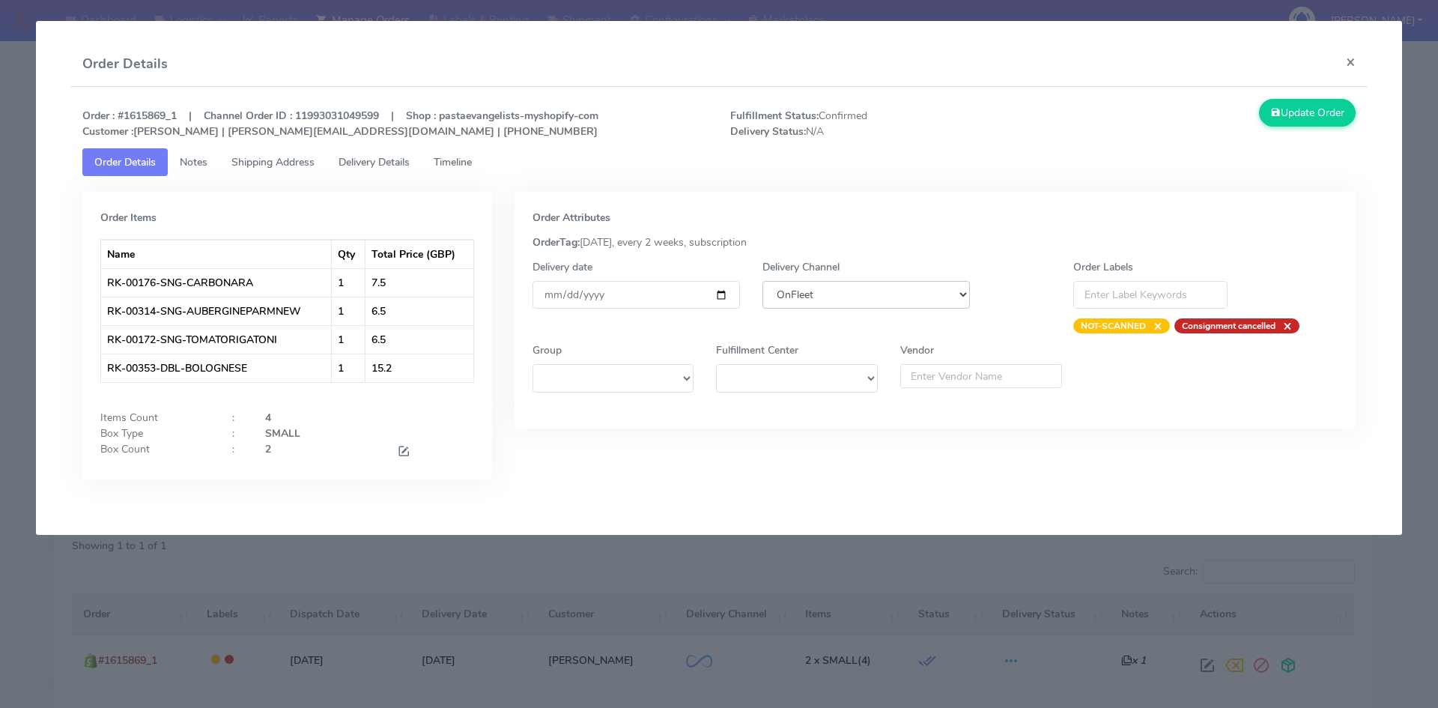
select select "5"
click at [762, 281] on select "DHL OnFleet Royal Mail DPD Yodel MaxOptra Amazon Collection" at bounding box center [865, 295] width 207 height 28
click at [1293, 114] on button "Update Order" at bounding box center [1307, 113] width 97 height 28
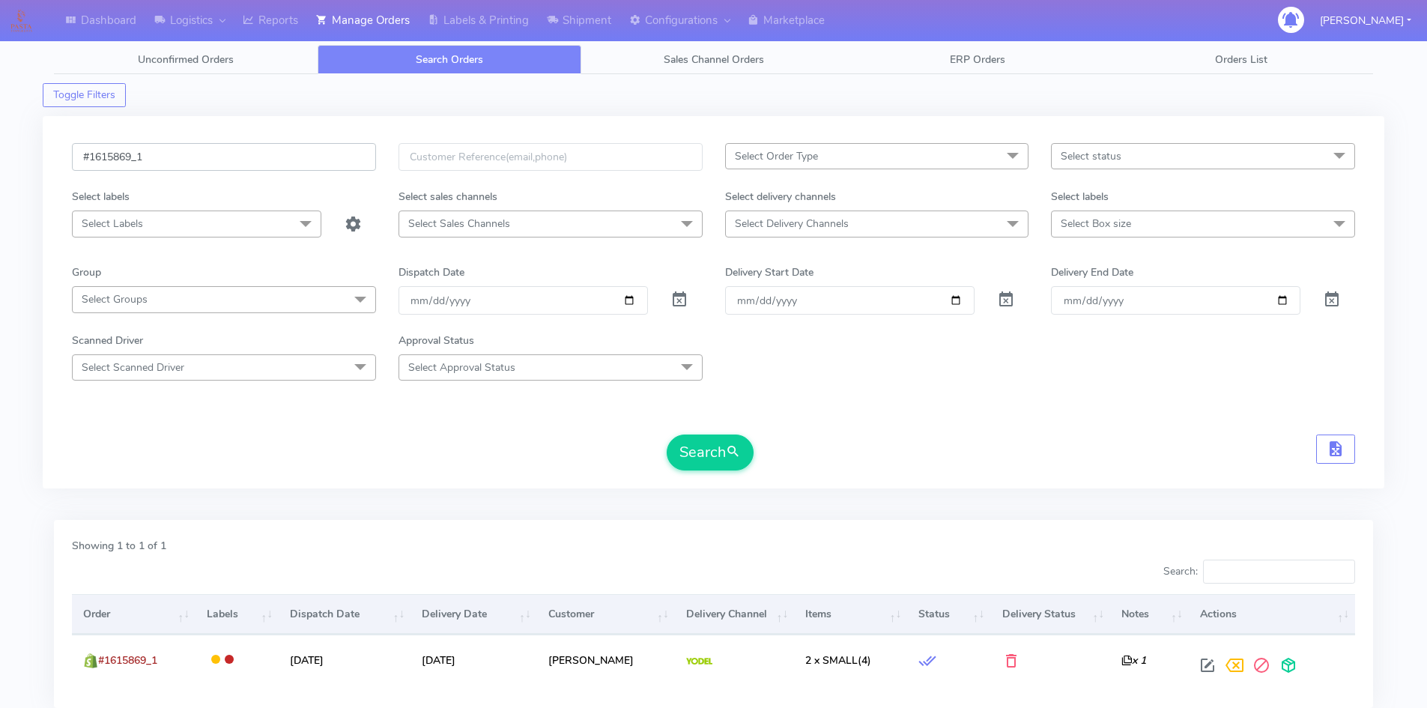
click at [202, 149] on input "#1615869_1" at bounding box center [224, 157] width 304 height 28
paste input "942"
type input "#1615942_1"
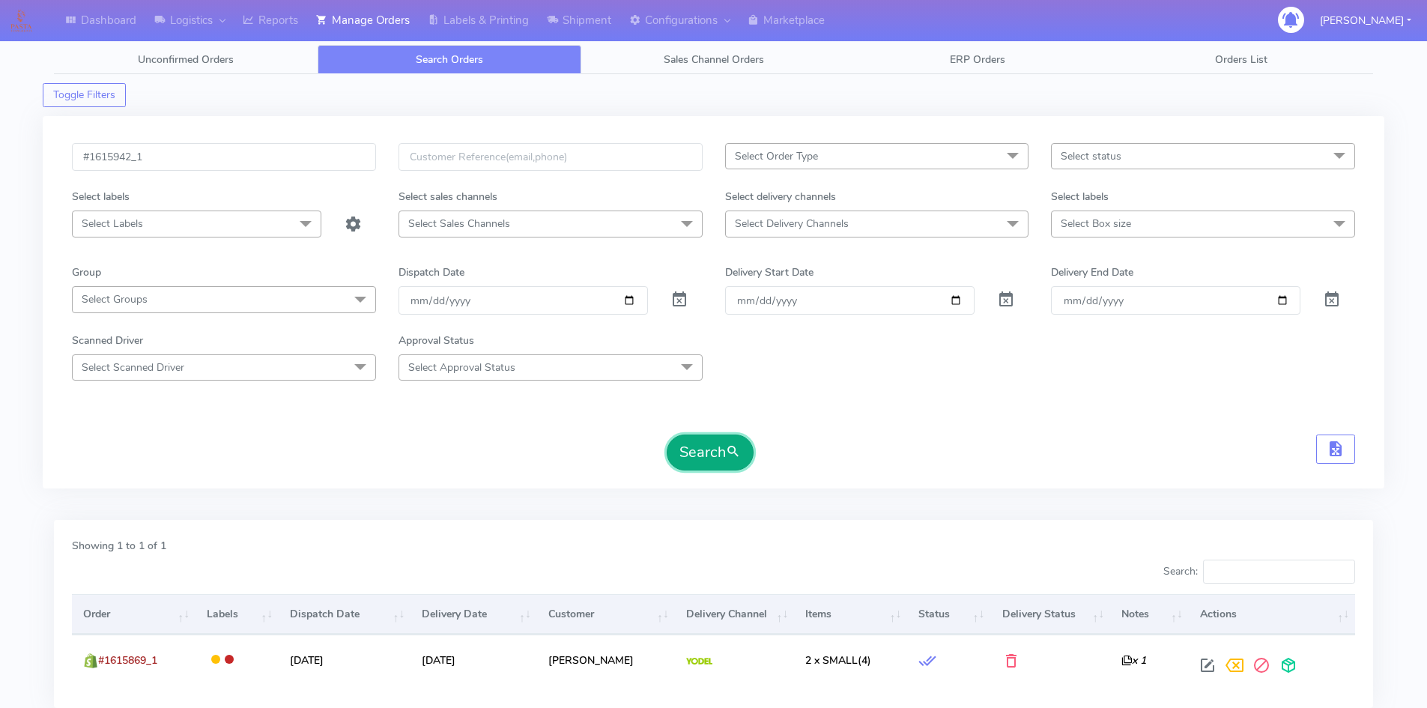
click at [720, 461] on button "Search" at bounding box center [709, 452] width 87 height 36
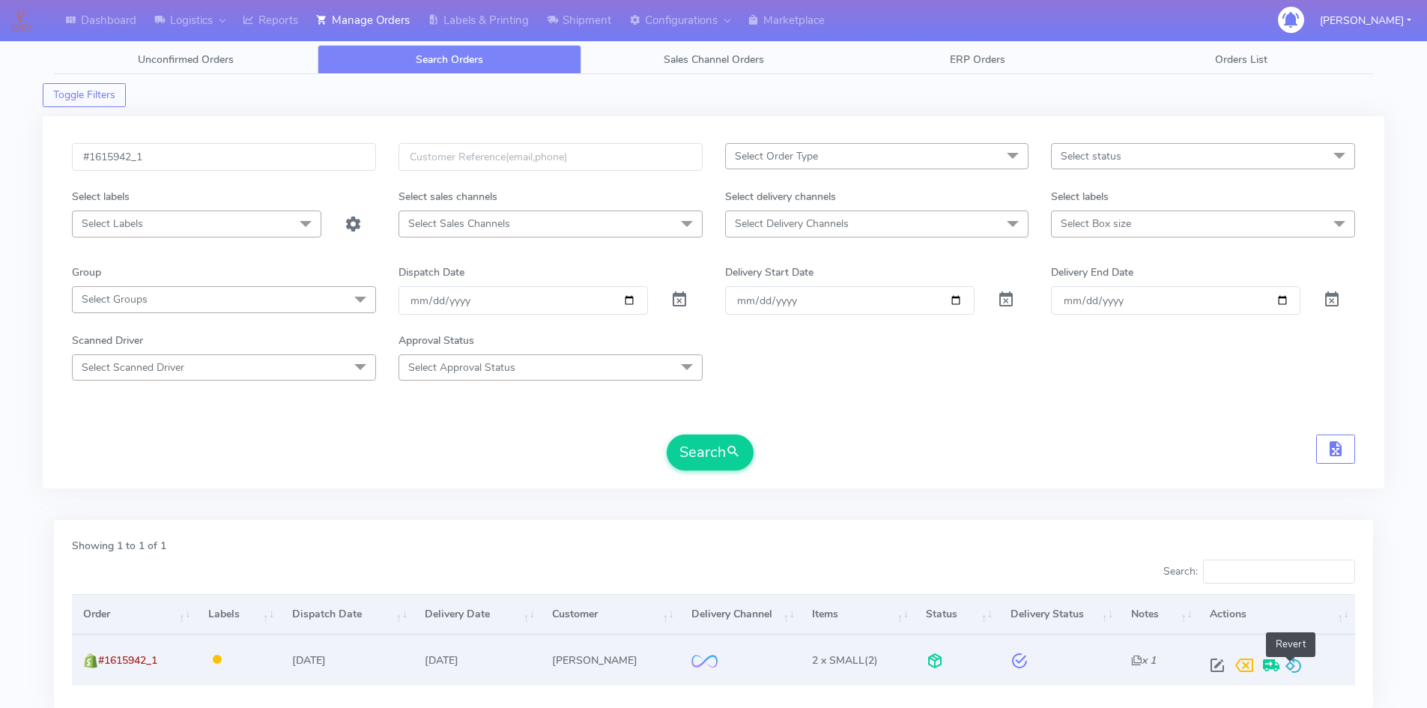
click at [1298, 661] on span at bounding box center [1293, 668] width 18 height 14
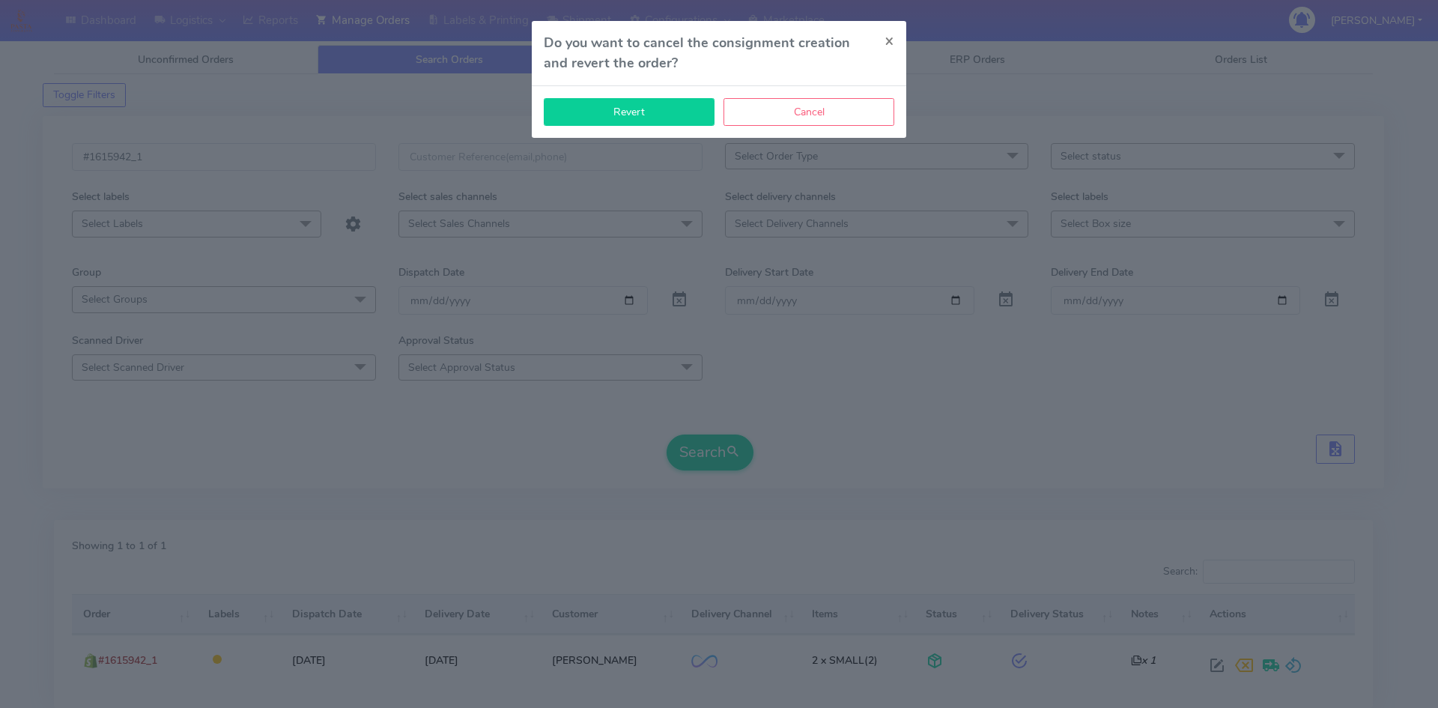
click at [634, 117] on button "Revert" at bounding box center [629, 112] width 171 height 28
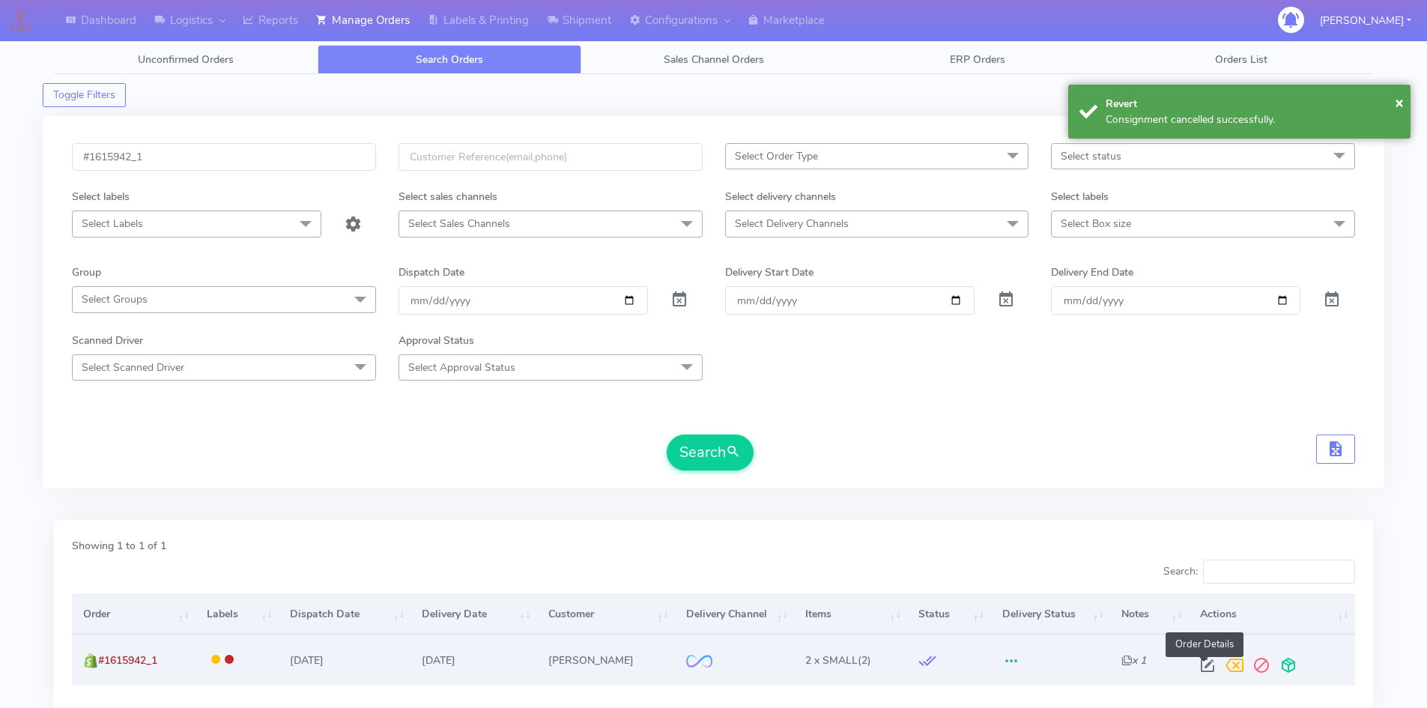
click at [1198, 663] on span at bounding box center [1207, 668] width 27 height 14
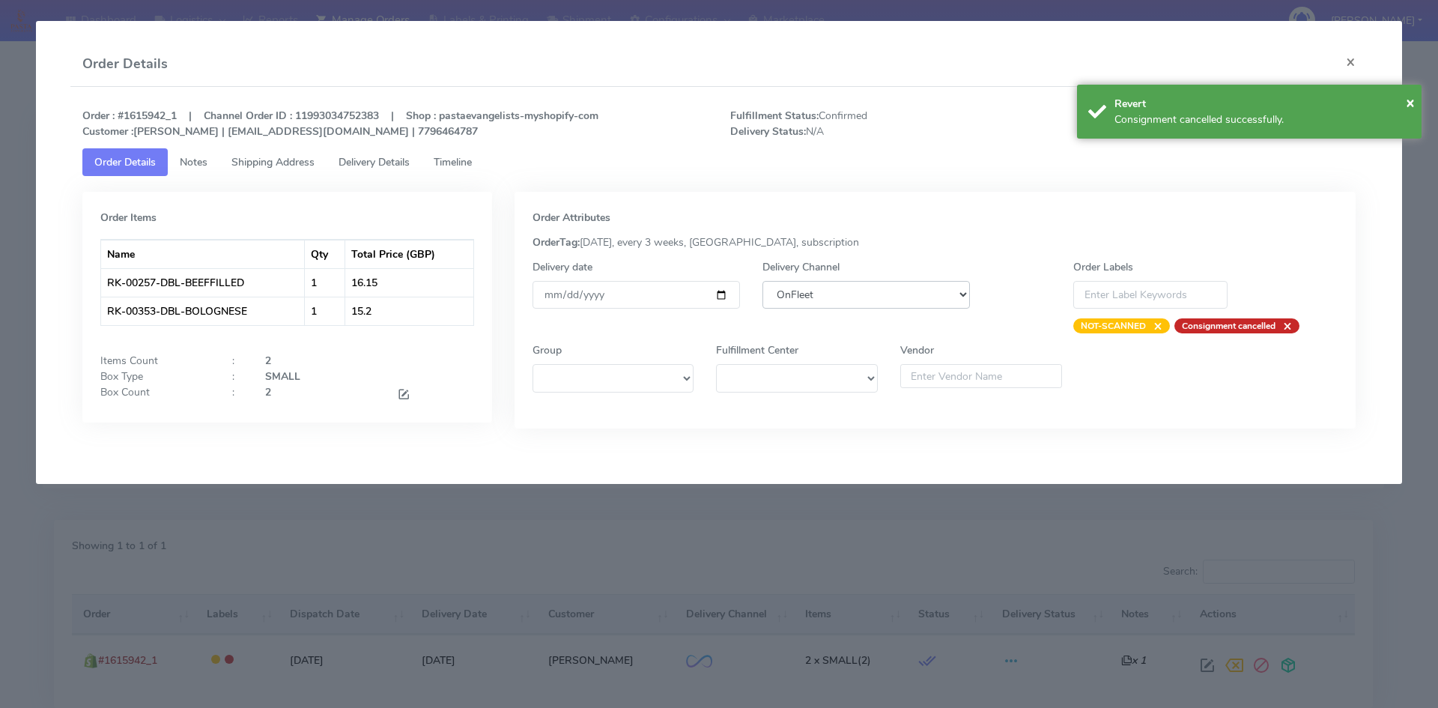
click at [941, 291] on select "DHL OnFleet Royal Mail DPD Yodel MaxOptra Amazon Collection" at bounding box center [865, 295] width 207 height 28
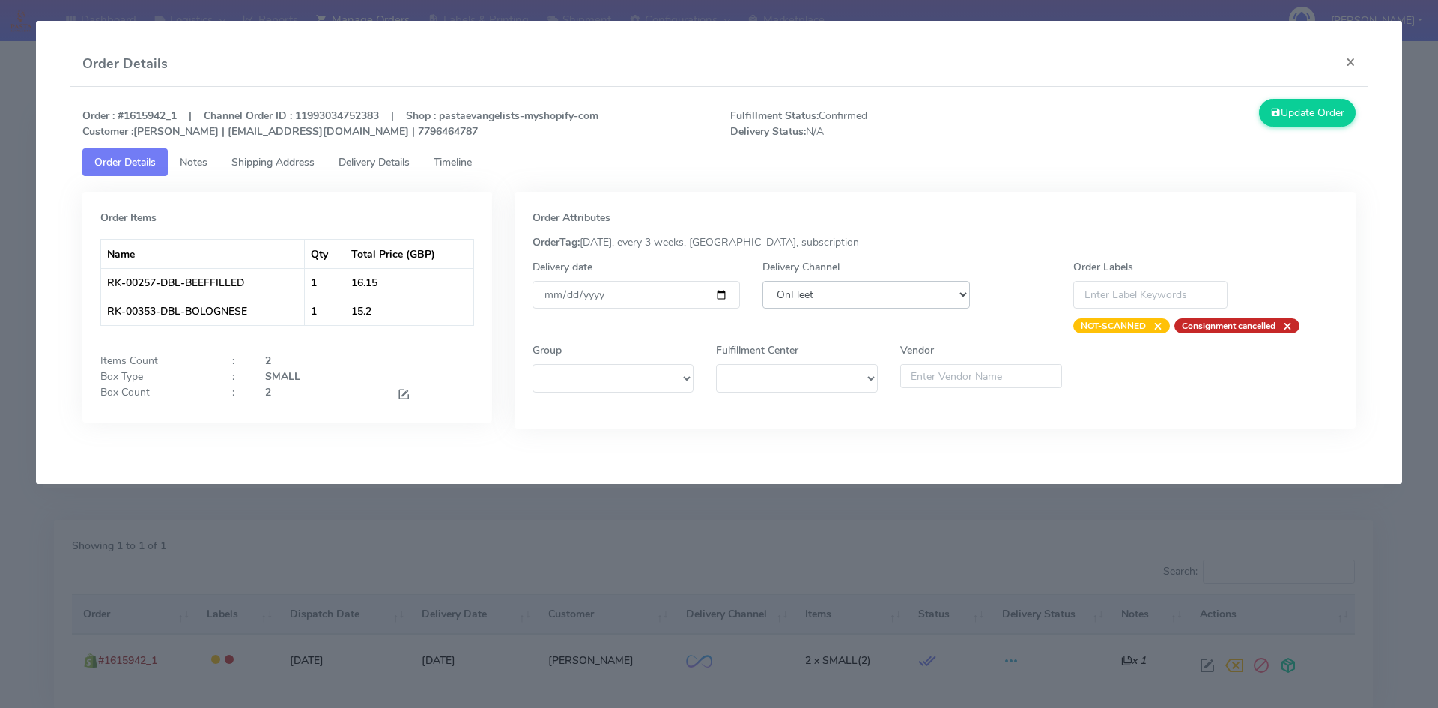
select select "5"
click at [762, 281] on select "DHL OnFleet Royal Mail DPD Yodel MaxOptra Amazon Collection" at bounding box center [865, 295] width 207 height 28
click at [1287, 120] on button "Update Order" at bounding box center [1307, 113] width 97 height 28
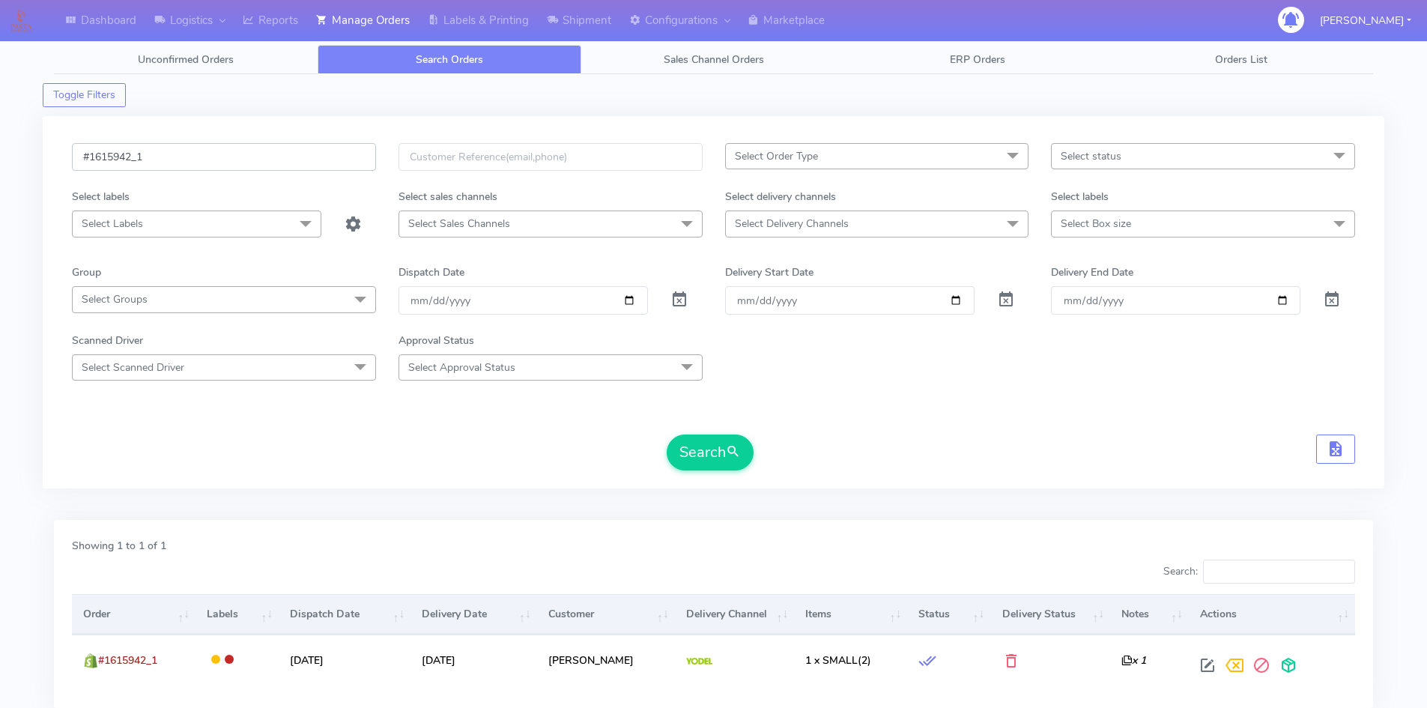
click at [207, 160] on input "#1615942_1" at bounding box center [224, 157] width 304 height 28
paste input "6016"
type input "#1616016_1"
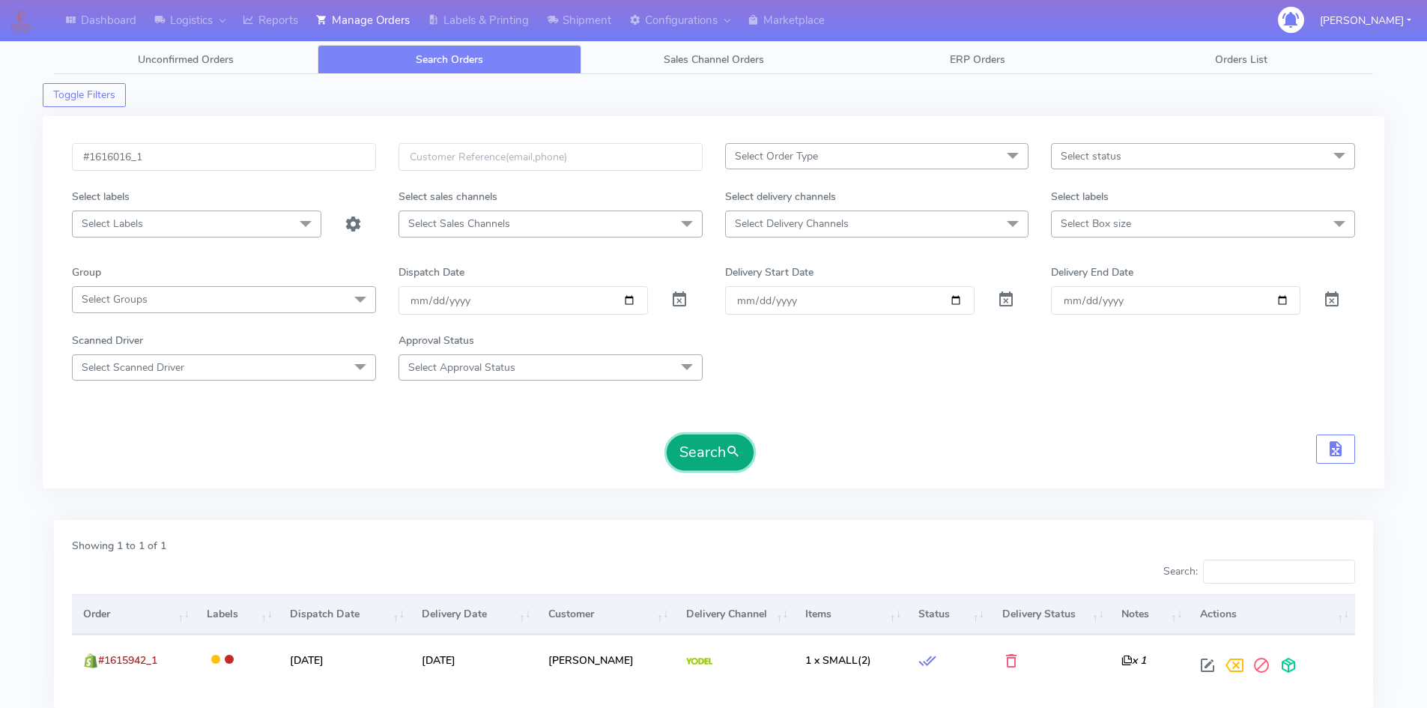
click at [708, 447] on button "Search" at bounding box center [709, 452] width 87 height 36
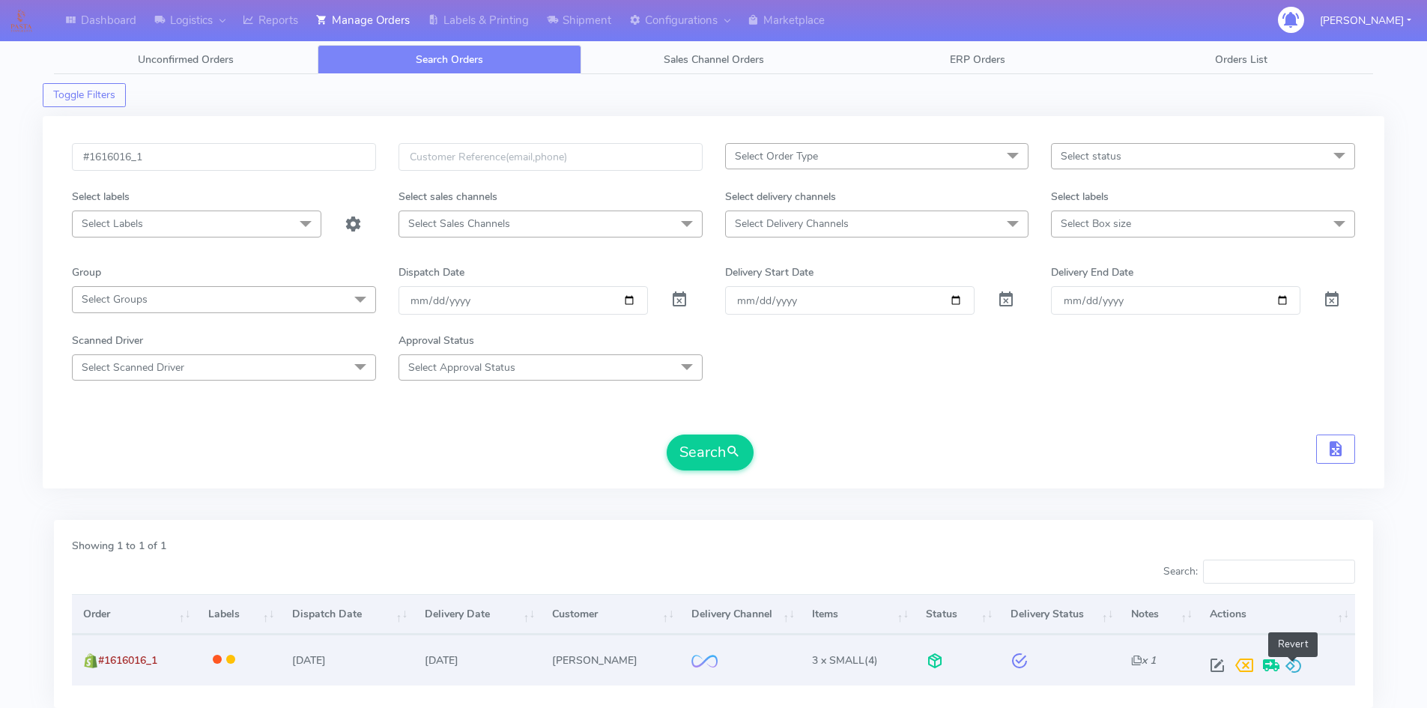
click at [1291, 664] on span at bounding box center [1293, 668] width 18 height 14
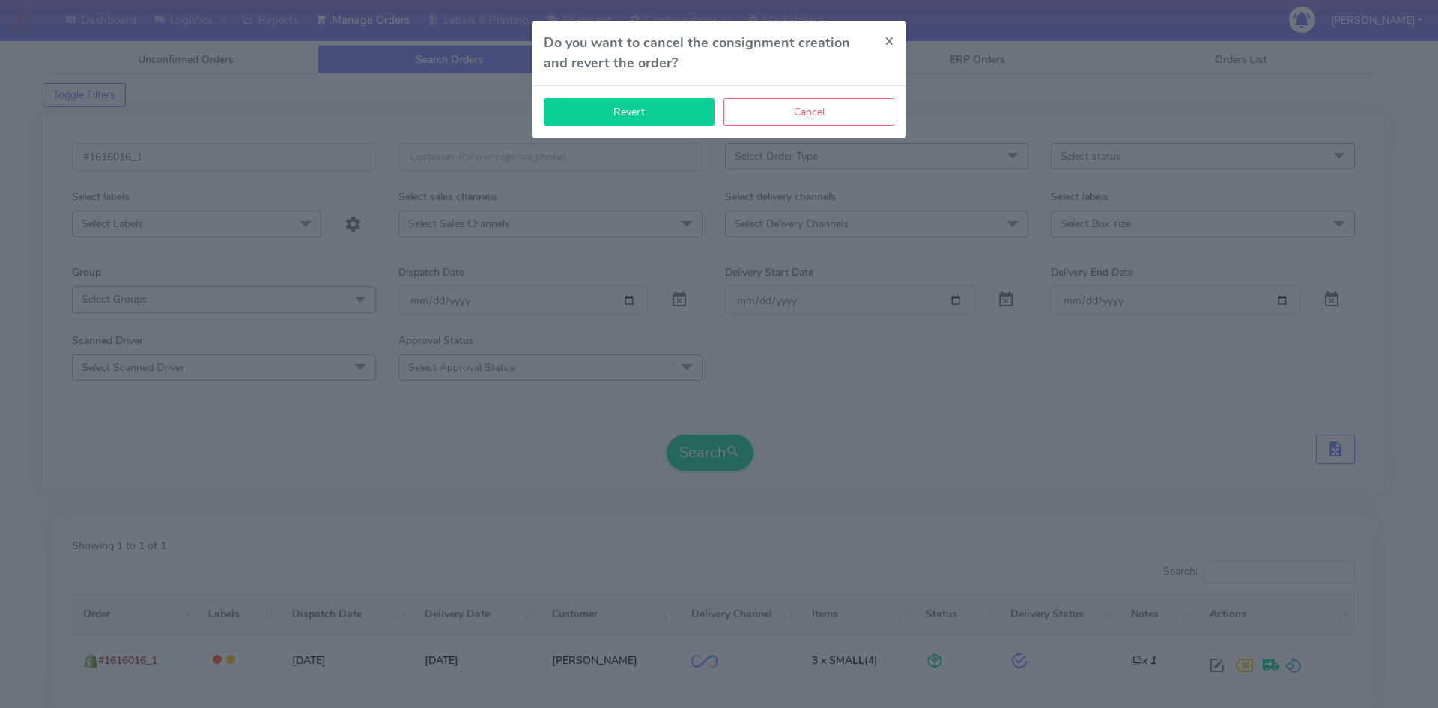
click at [663, 110] on button "Revert" at bounding box center [629, 112] width 171 height 28
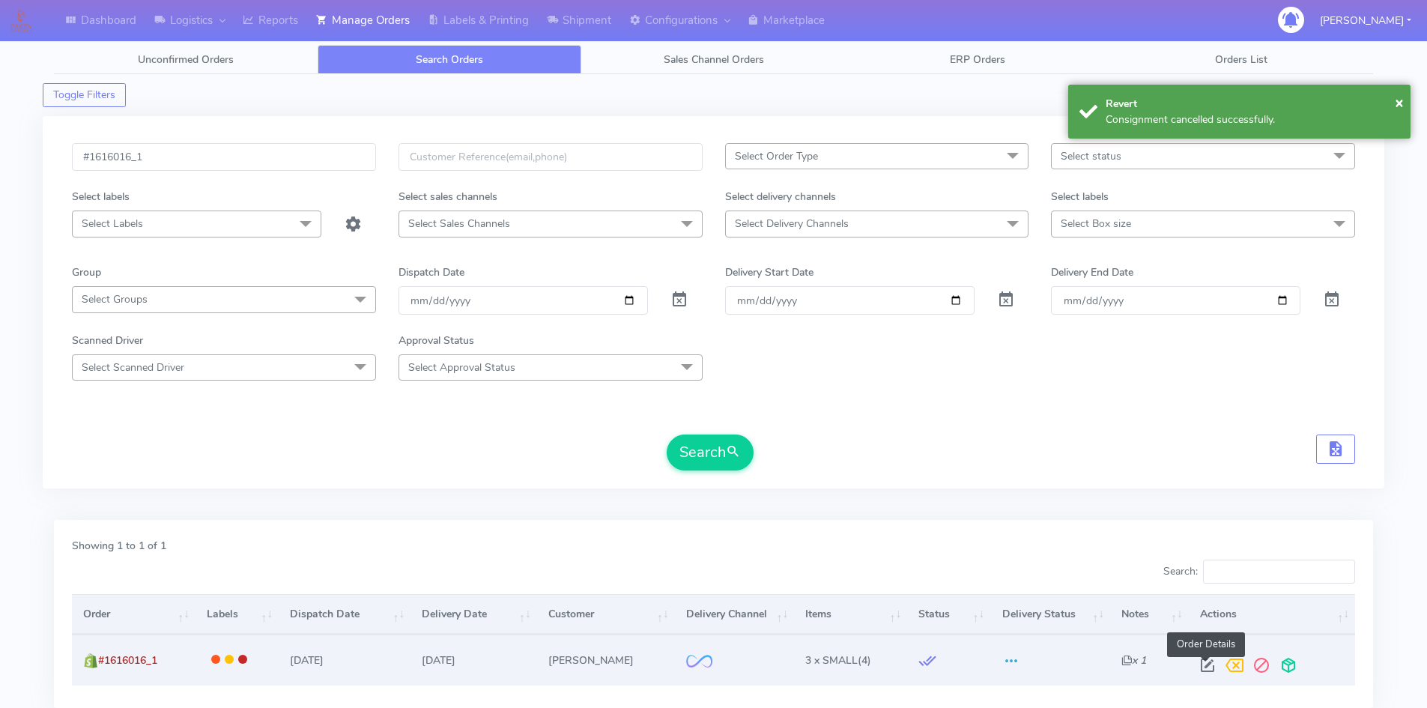
click at [1212, 666] on span at bounding box center [1207, 668] width 27 height 14
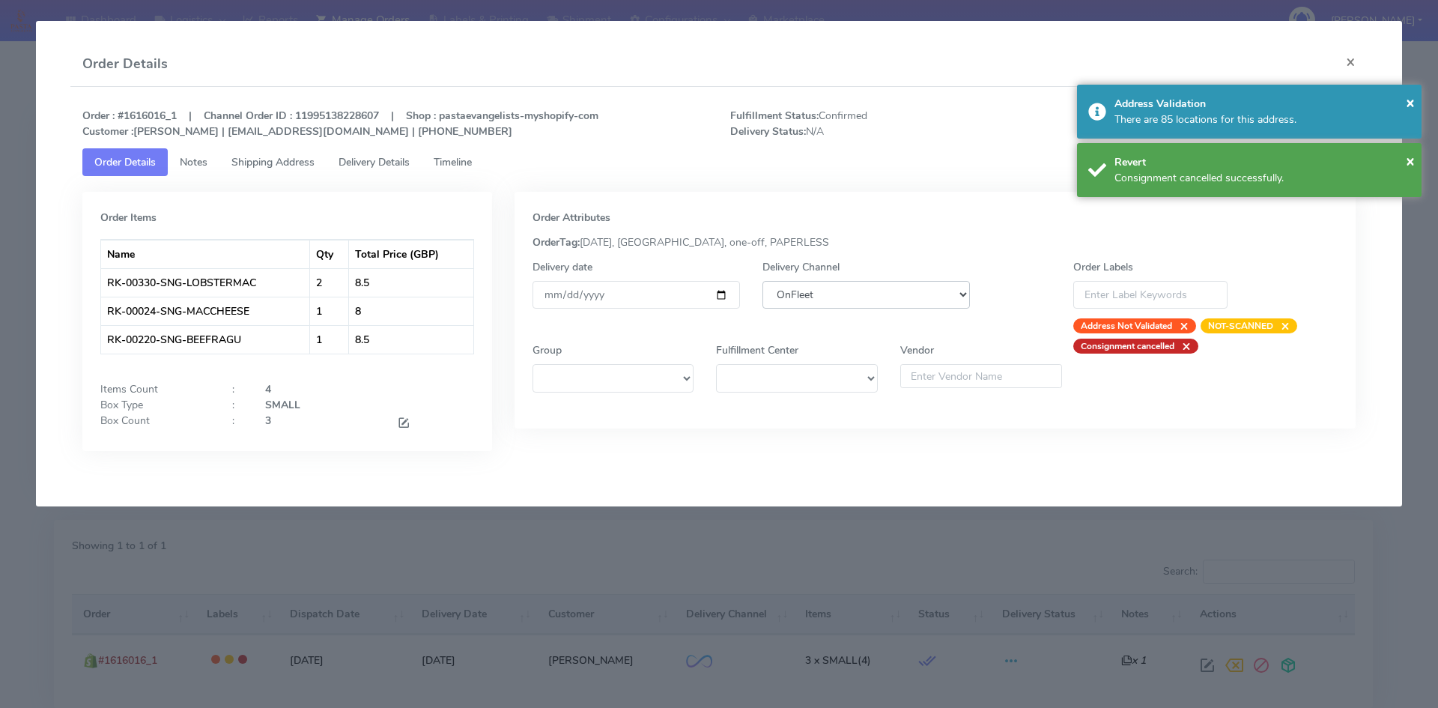
click at [941, 303] on select "DHL OnFleet Royal Mail DPD Yodel MaxOptra Amazon Collection" at bounding box center [865, 295] width 207 height 28
select select "5"
click at [762, 281] on select "DHL OnFleet Royal Mail DPD Yodel MaxOptra Amazon Collection" at bounding box center [865, 295] width 207 height 28
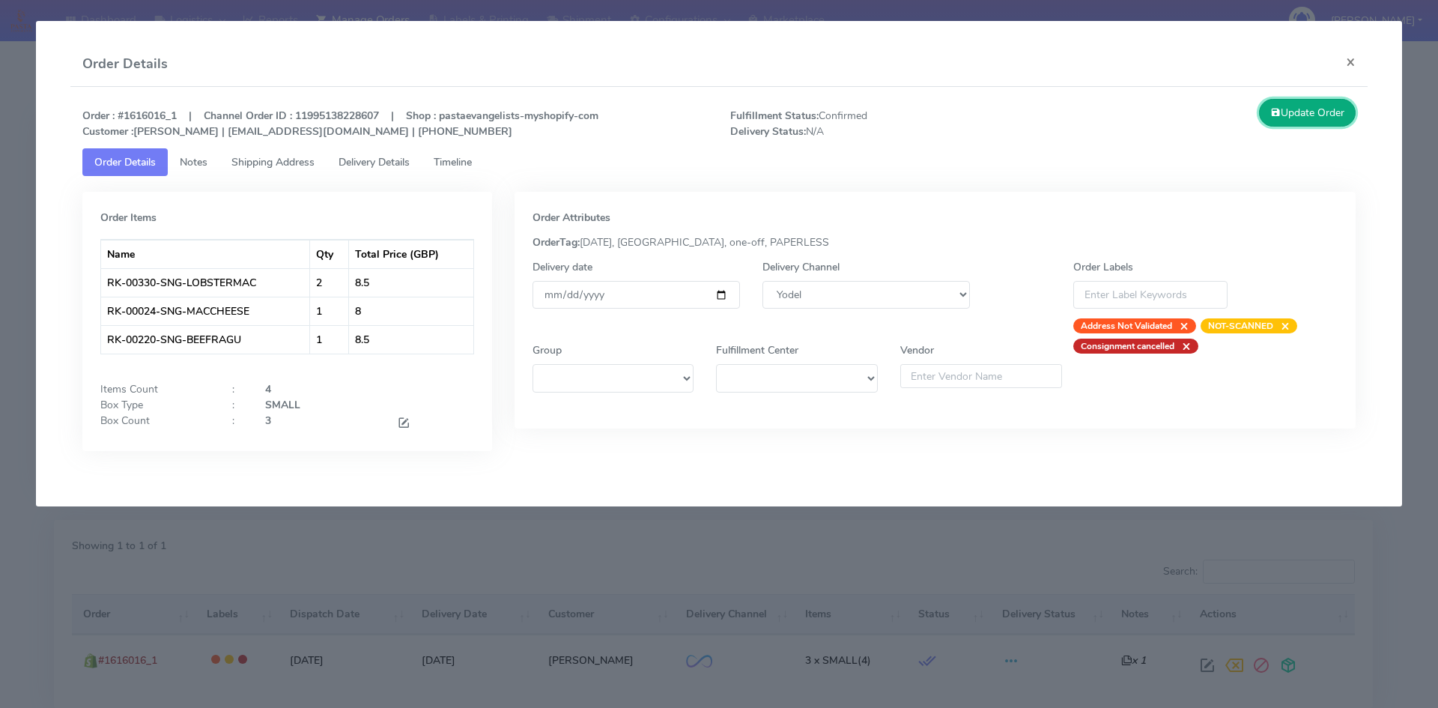
click at [1310, 122] on button "Update Order" at bounding box center [1307, 113] width 97 height 28
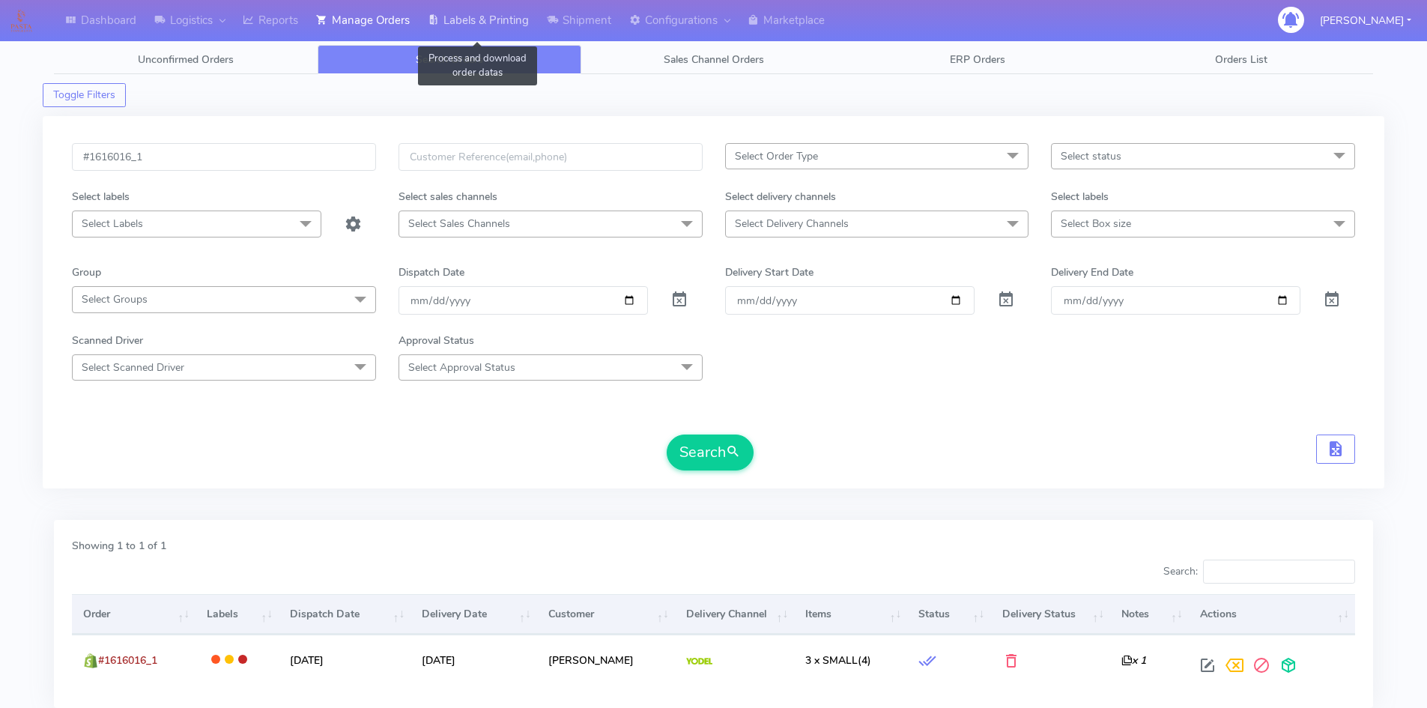
click at [490, 21] on link "Labels & Printing" at bounding box center [478, 20] width 119 height 41
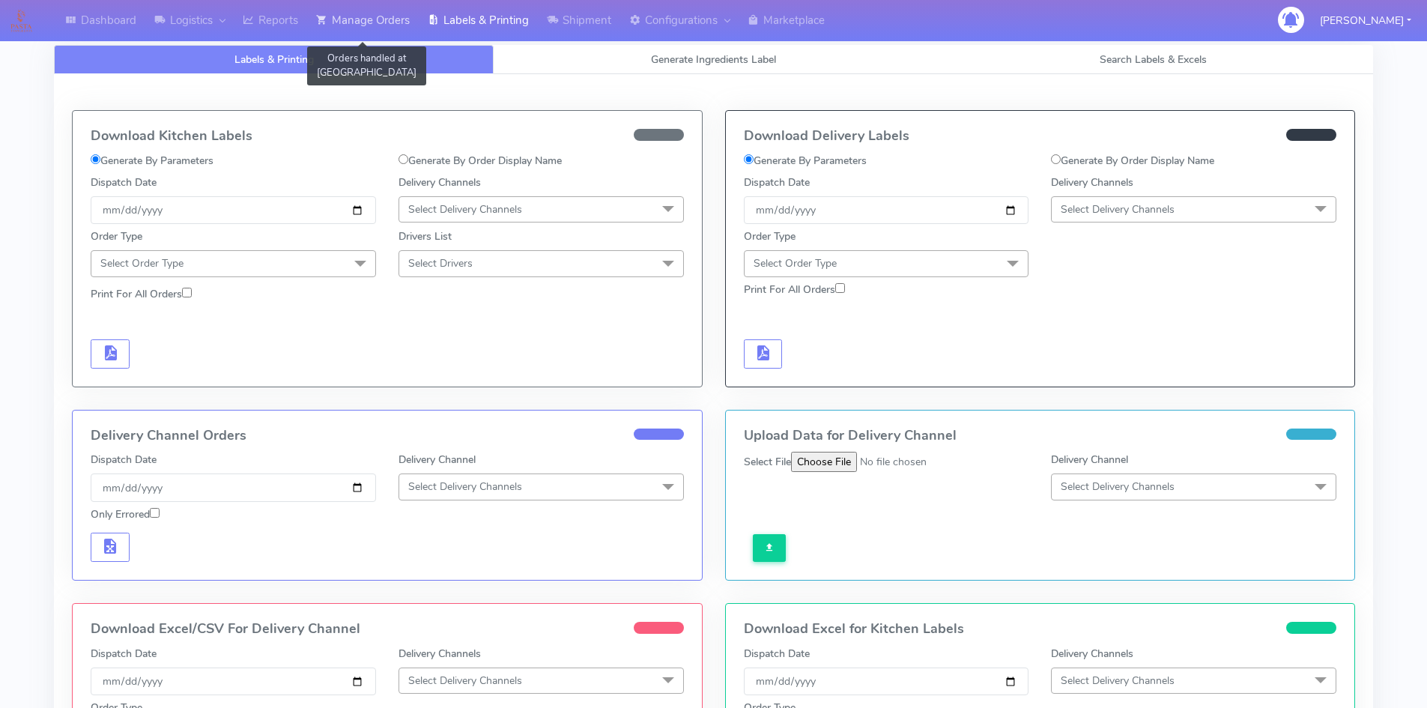
click at [382, 22] on link "Manage Orders" at bounding box center [363, 20] width 112 height 41
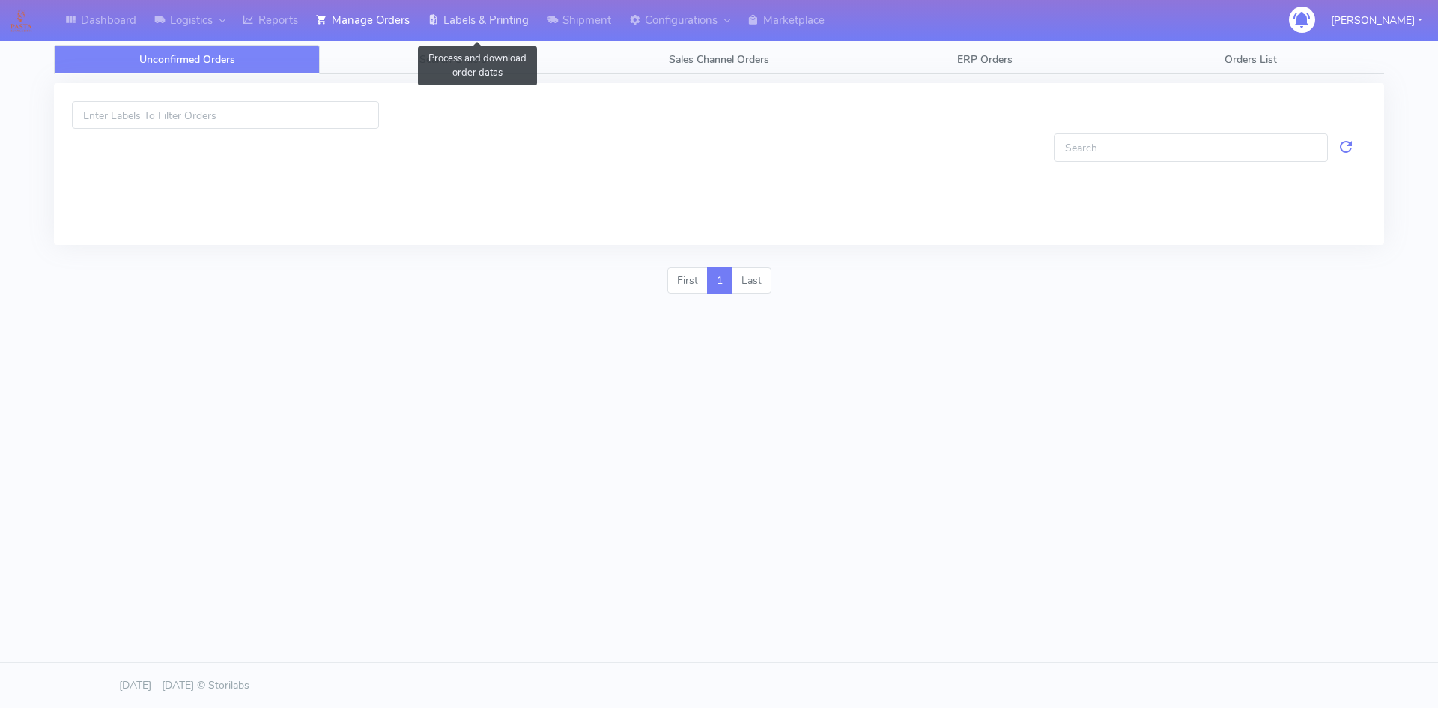
click at [530, 28] on link "Labels & Printing" at bounding box center [478, 20] width 119 height 41
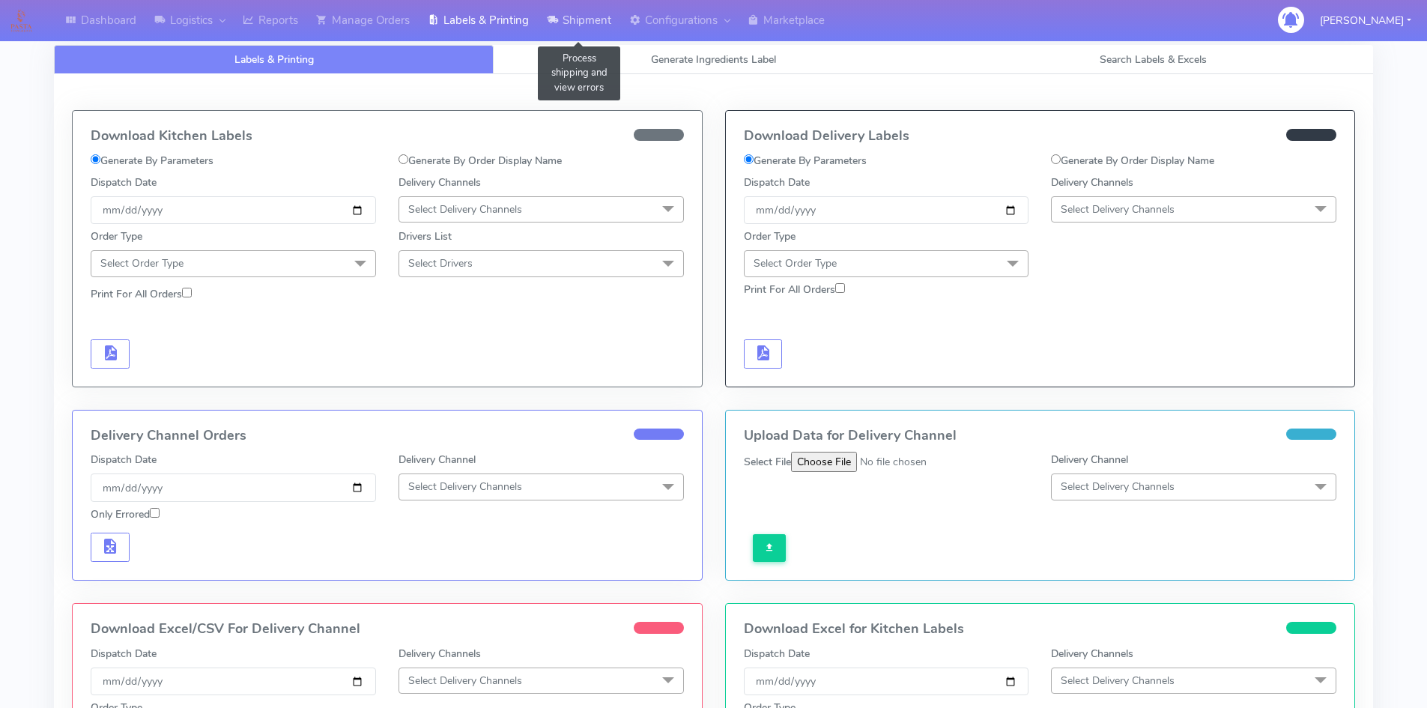
click at [596, 23] on link "Shipment" at bounding box center [579, 20] width 82 height 41
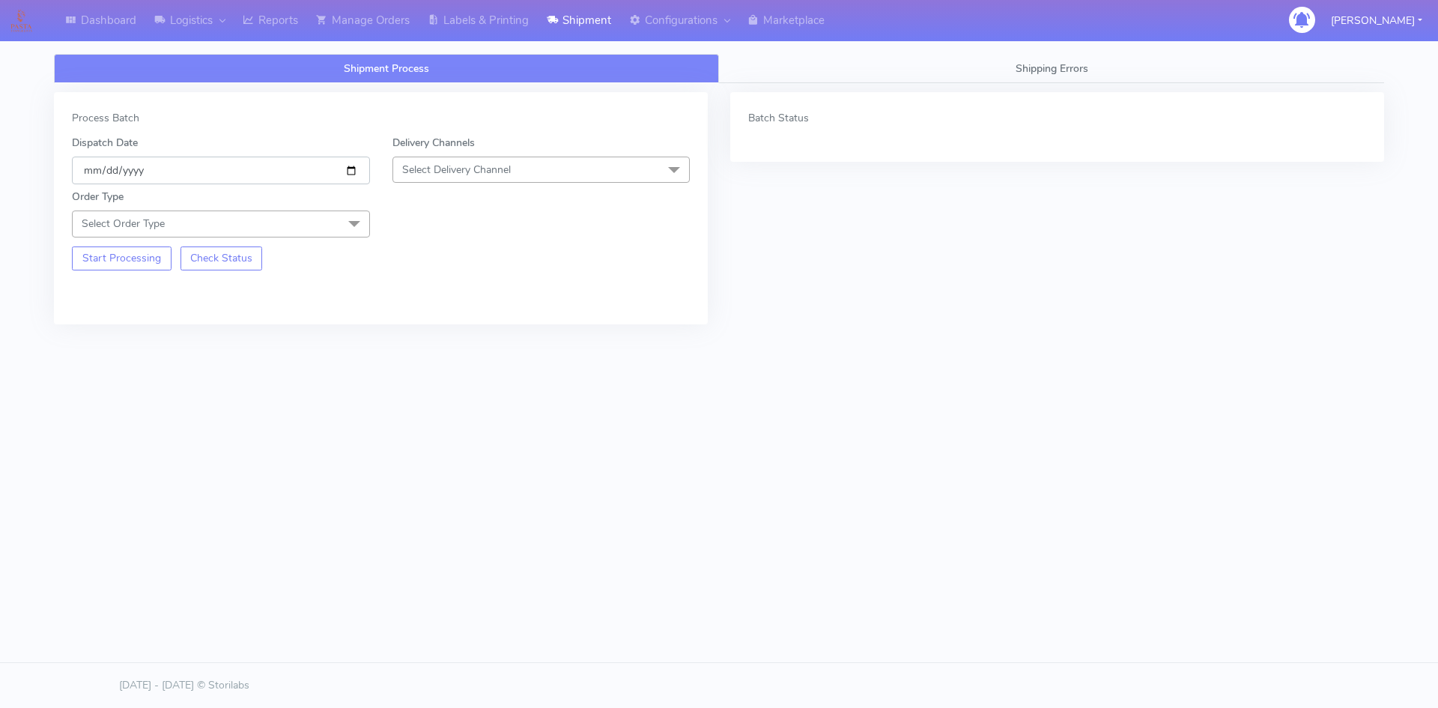
click at [358, 166] on input "[DATE]" at bounding box center [221, 171] width 298 height 28
click at [347, 171] on input "[DATE]" at bounding box center [221, 171] width 298 height 28
type input "[DATE]"
click at [476, 174] on span "Select Delivery Channel" at bounding box center [456, 170] width 109 height 14
click at [454, 264] on div "OnFleet" at bounding box center [542, 264] width 282 height 16
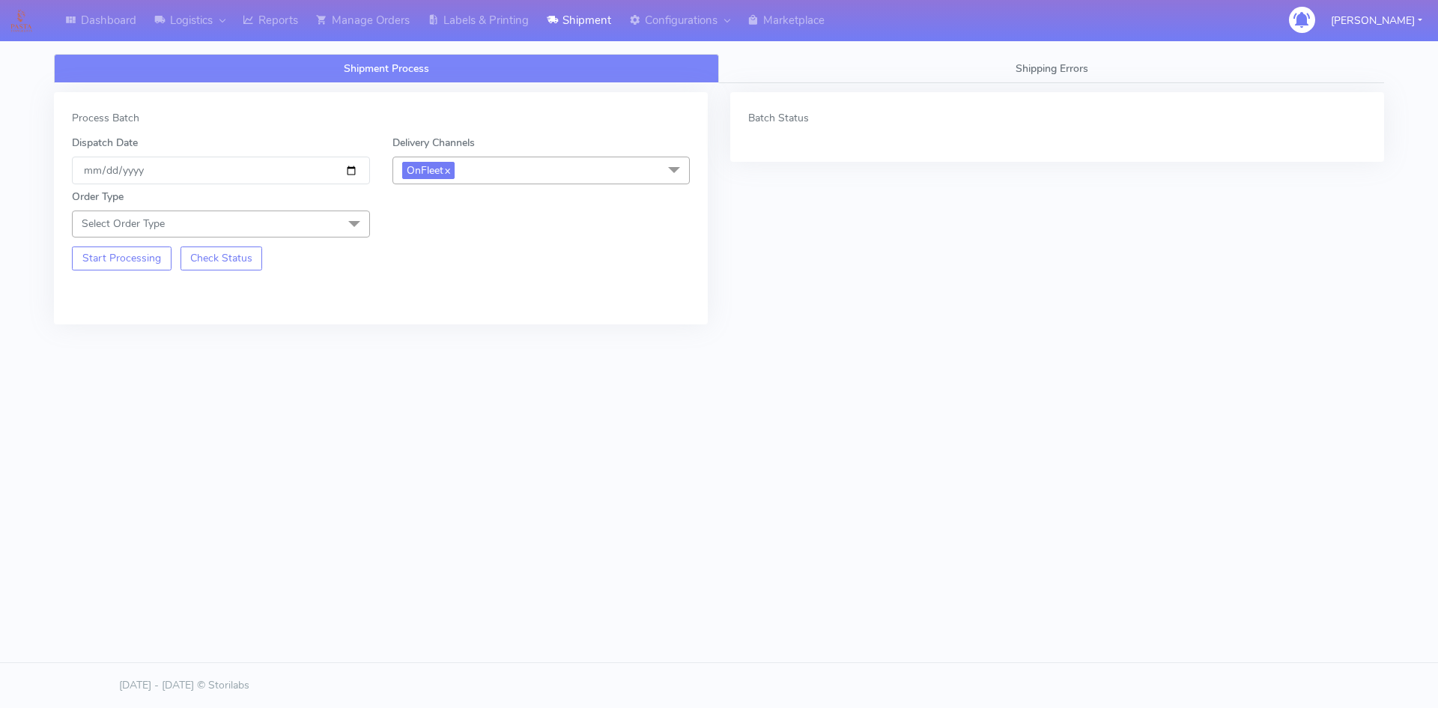
click at [302, 226] on span "Select Order Type" at bounding box center [221, 223] width 298 height 26
click at [151, 292] on div "Meal" at bounding box center [221, 294] width 282 height 16
click at [442, 231] on span "Select Box Size" at bounding box center [541, 223] width 298 height 26
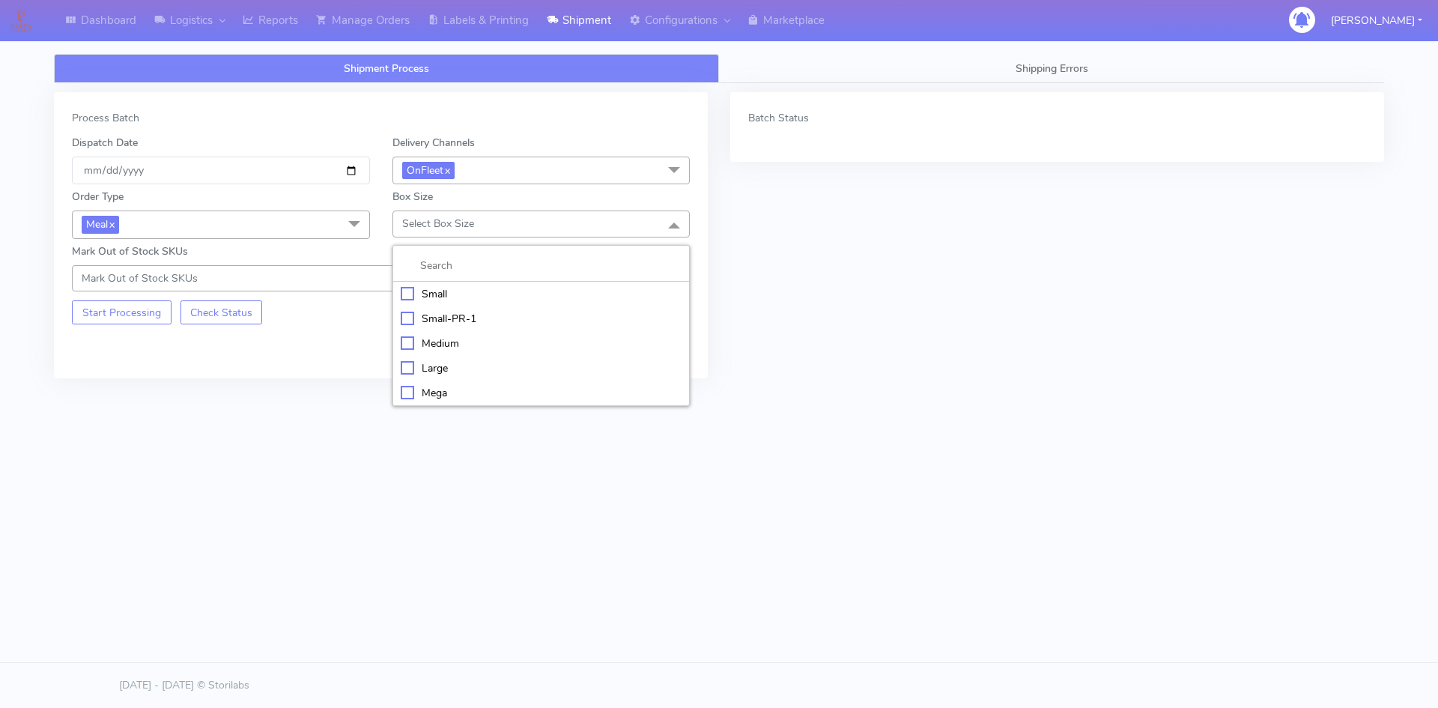
click at [414, 292] on div "Small" at bounding box center [542, 294] width 282 height 16
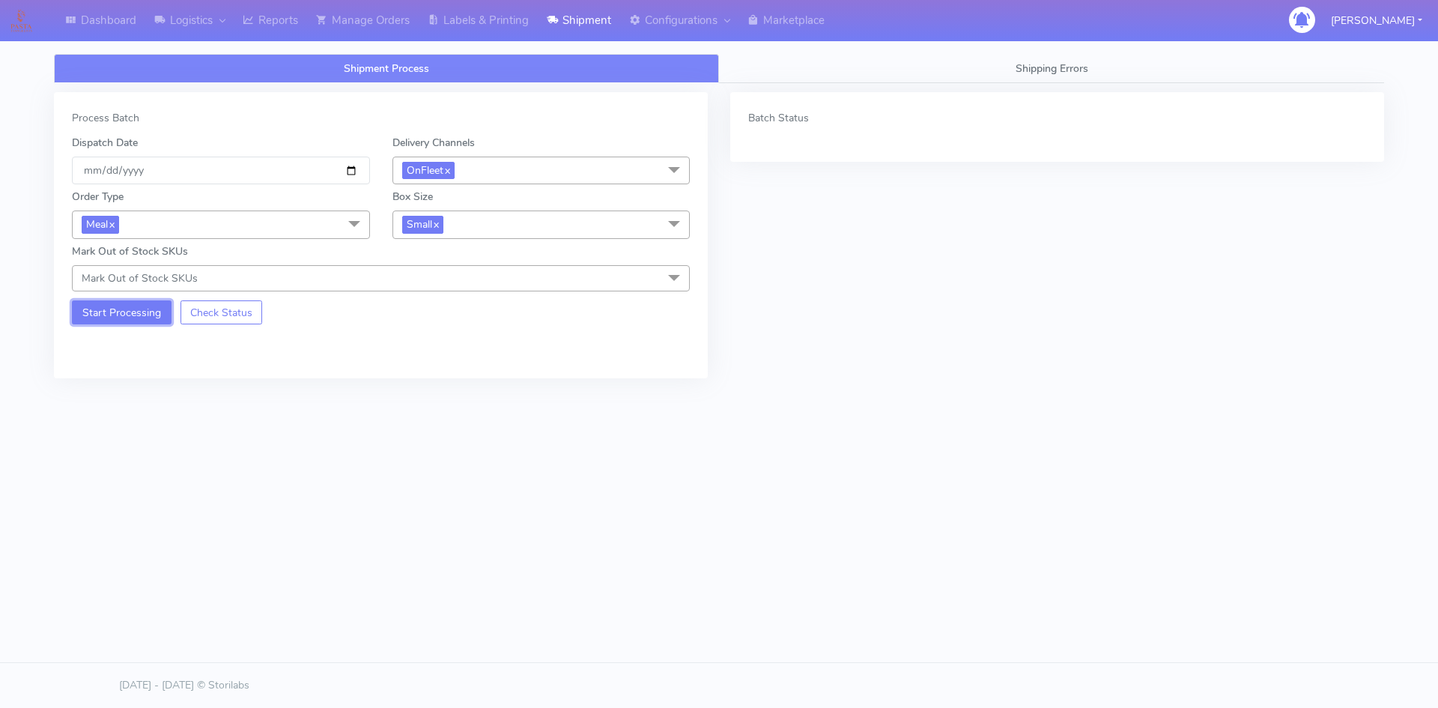
click at [154, 315] on button "Start Processing" at bounding box center [122, 312] width 100 height 24
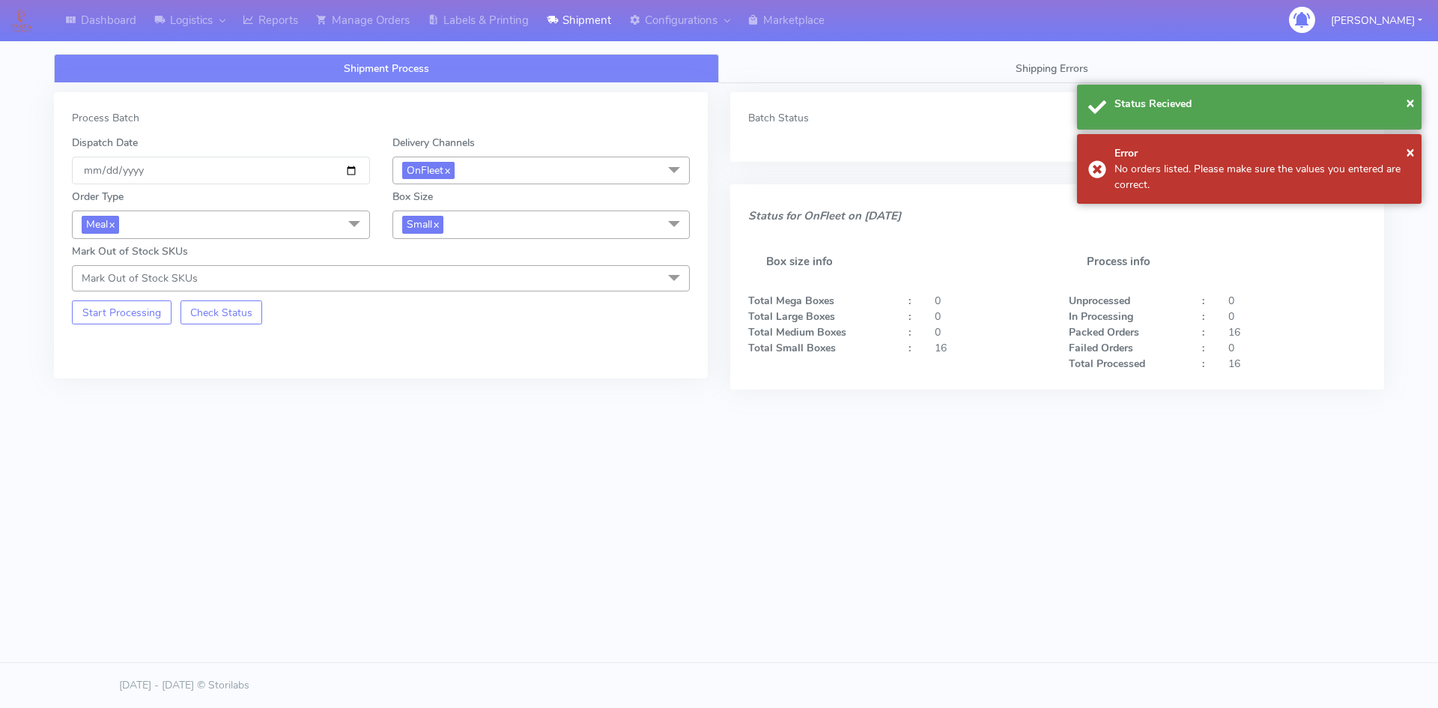
click at [434, 88] on div "Process Batch Dispatch Date [DATE] Delivery Channels OnFleet x DHL OnFleet Roya…" at bounding box center [719, 247] width 1352 height 329
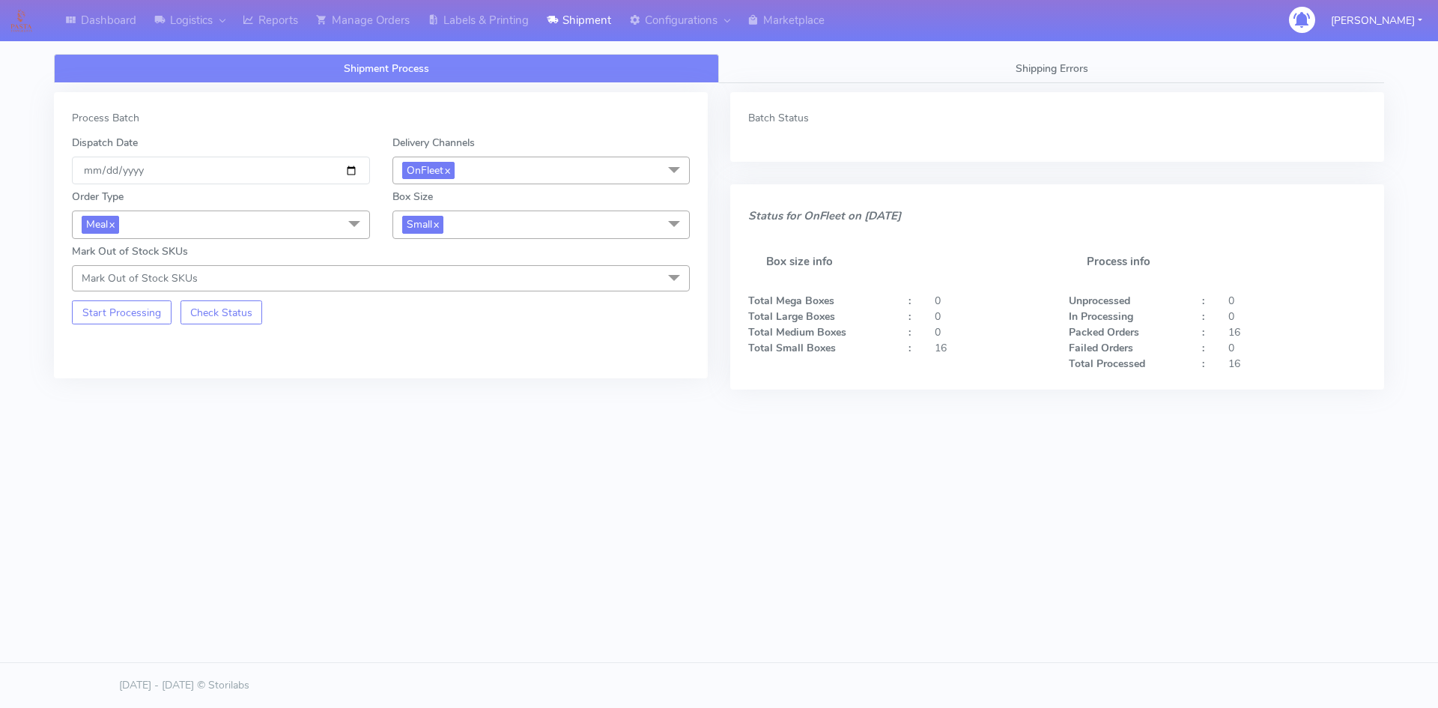
click at [473, 57] on link "Shipment Process" at bounding box center [386, 68] width 665 height 29
